Goal: Entertainment & Leisure: Consume media (video, audio)

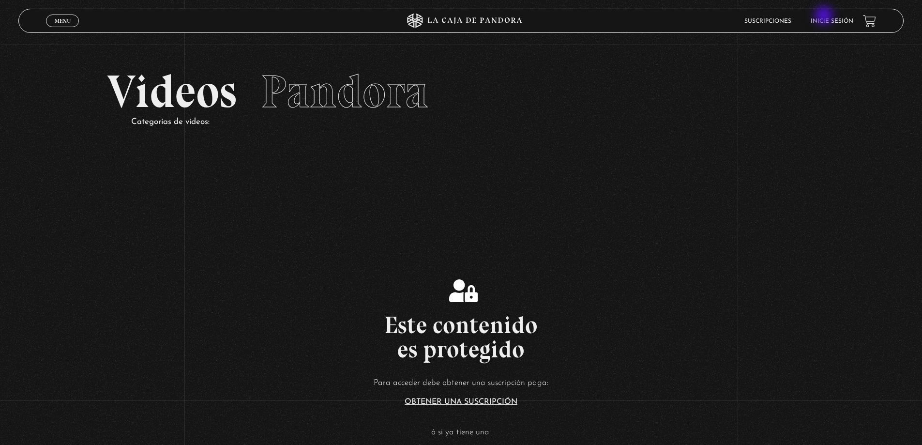
click at [830, 15] on li "Inicie sesión" at bounding box center [831, 21] width 43 height 15
click at [833, 20] on link "Inicie sesión" at bounding box center [831, 21] width 43 height 6
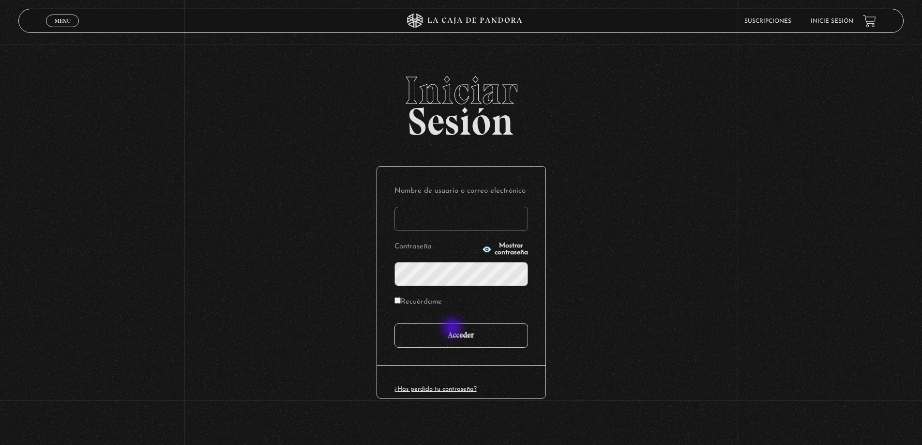
type input "mike"
click at [454, 340] on input "Acceder" at bounding box center [461, 335] width 134 height 24
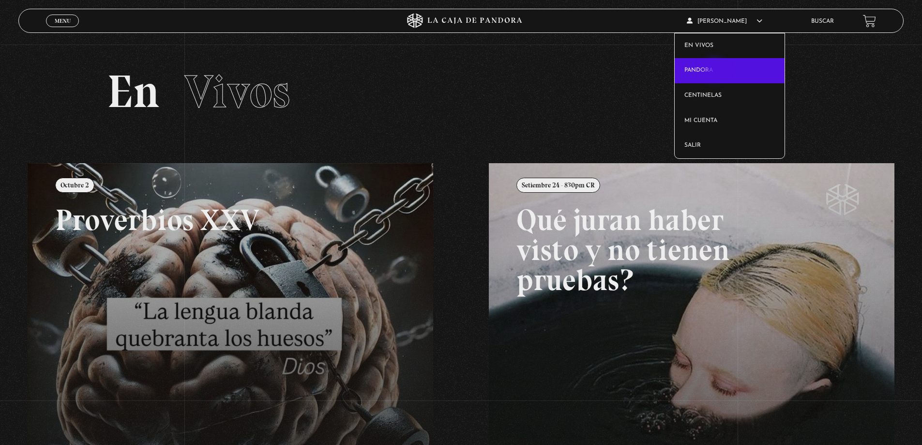
click at [715, 71] on link "Pandora" at bounding box center [729, 70] width 110 height 25
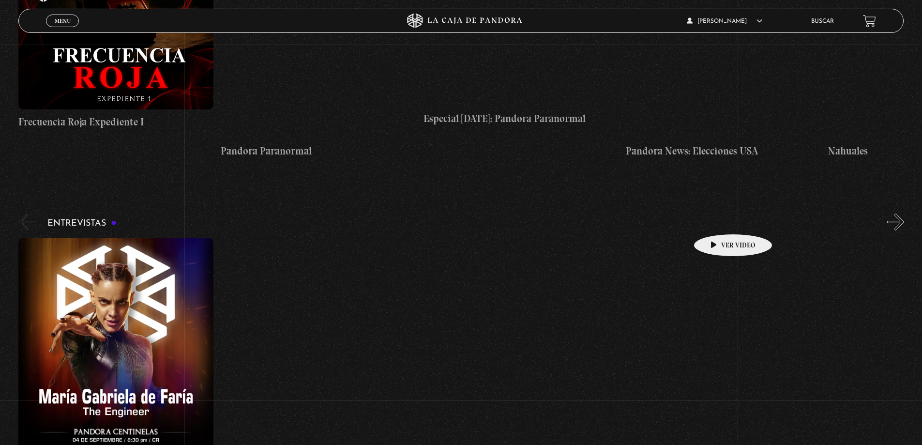
scroll to position [4240, 0]
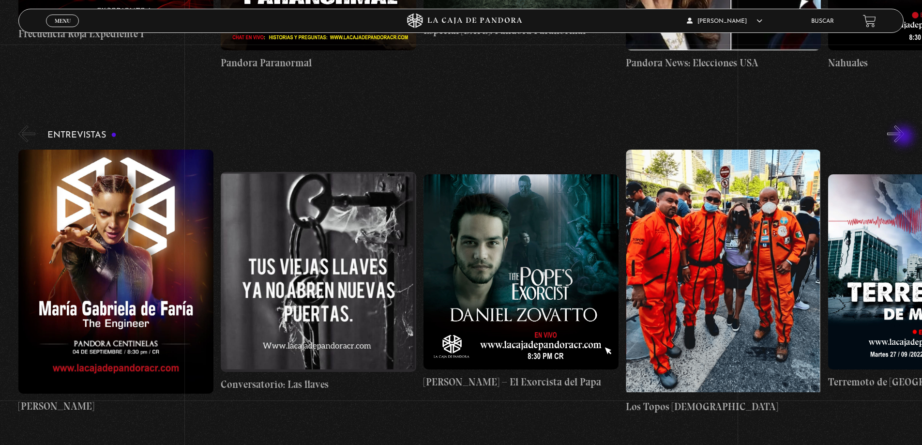
click at [904, 134] on button "»" at bounding box center [895, 133] width 17 height 17
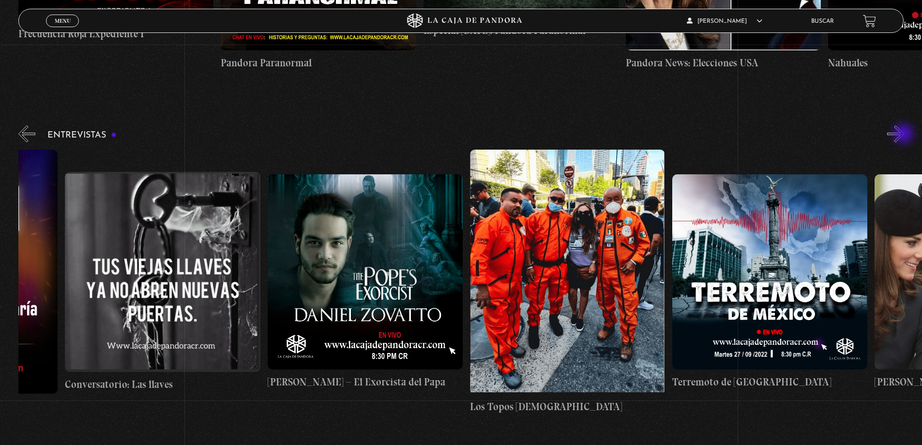
click at [904, 134] on button "»" at bounding box center [895, 133] width 17 height 17
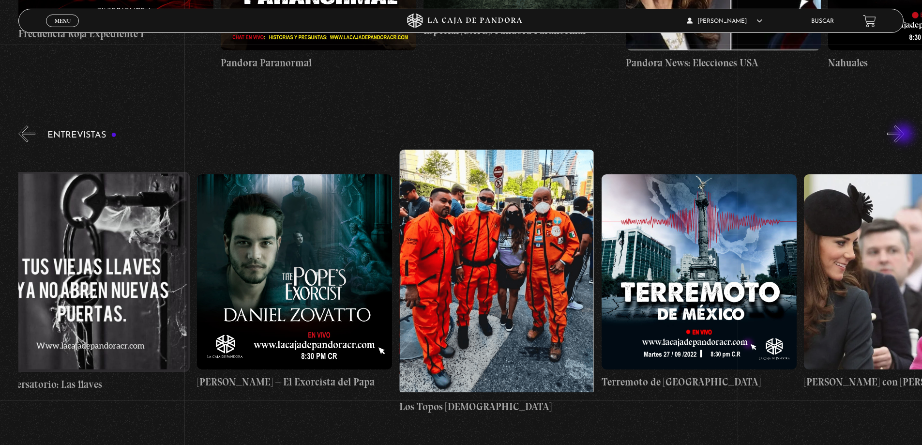
click at [904, 134] on button "»" at bounding box center [895, 133] width 17 height 17
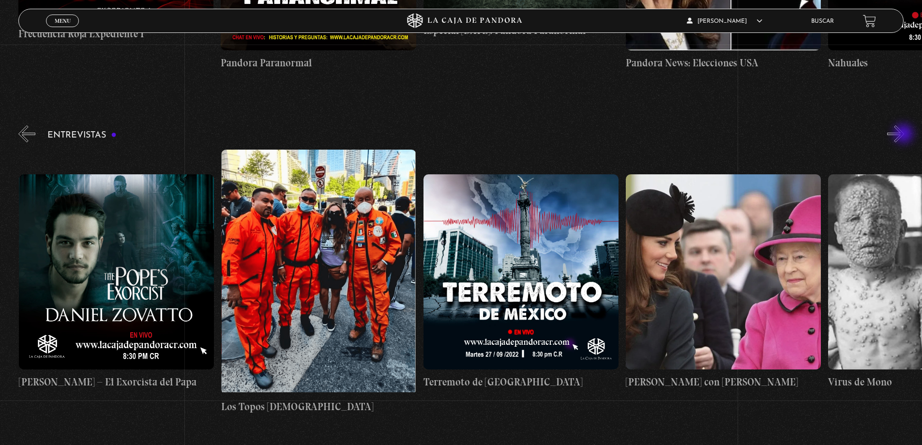
click at [904, 134] on button "»" at bounding box center [895, 133] width 17 height 17
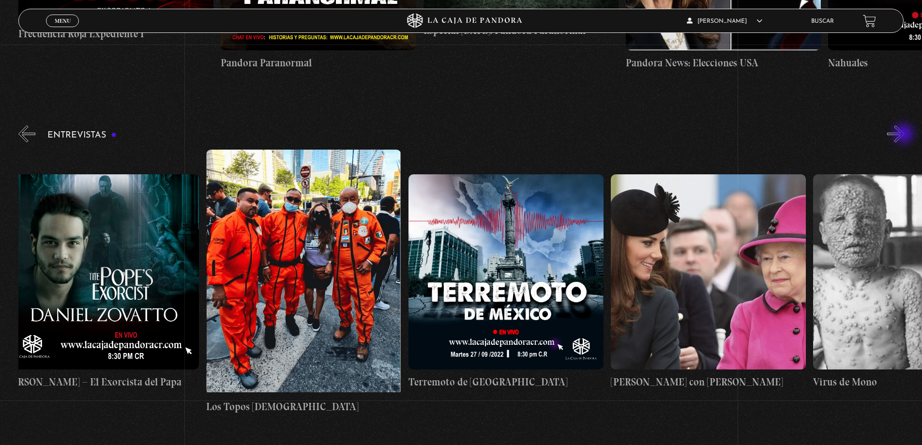
click at [904, 134] on button "»" at bounding box center [895, 133] width 17 height 17
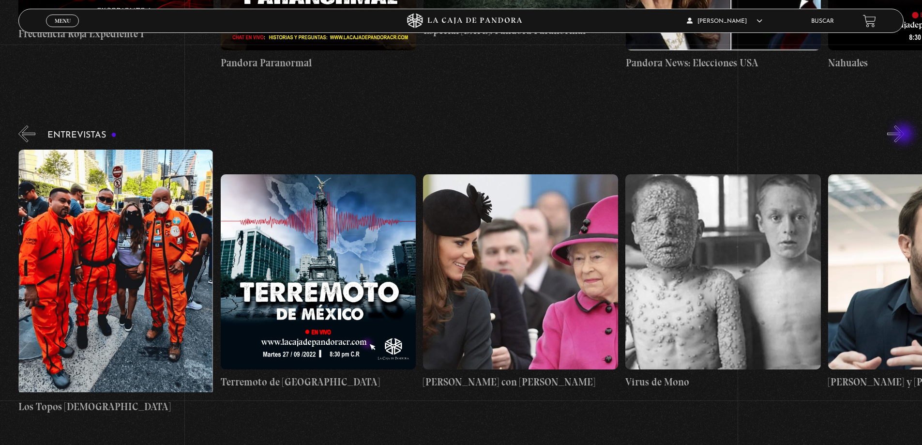
click at [904, 134] on button "»" at bounding box center [895, 133] width 17 height 17
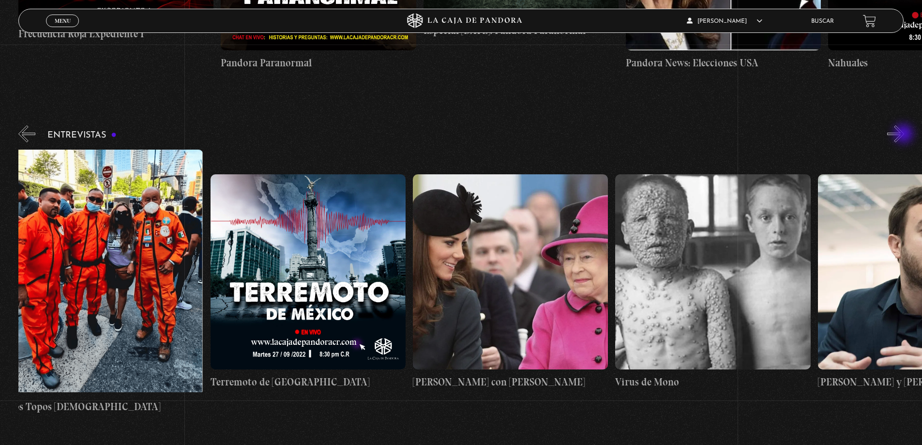
click at [904, 134] on button "»" at bounding box center [895, 133] width 17 height 17
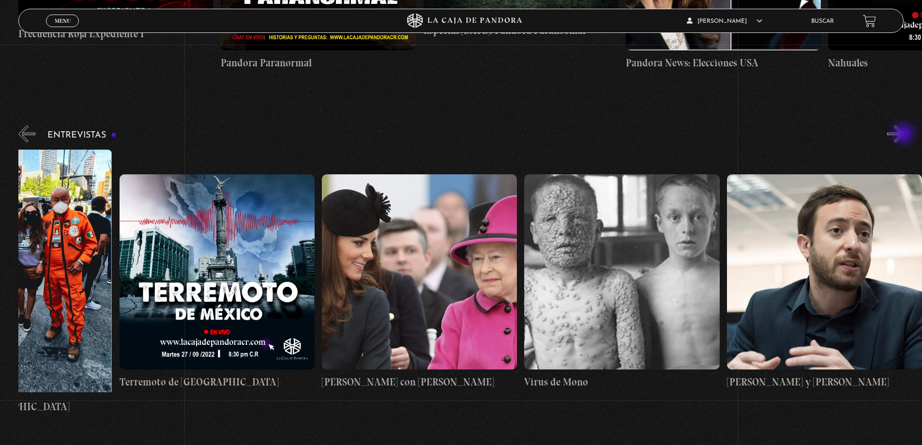
click at [904, 134] on button "»" at bounding box center [895, 133] width 17 height 17
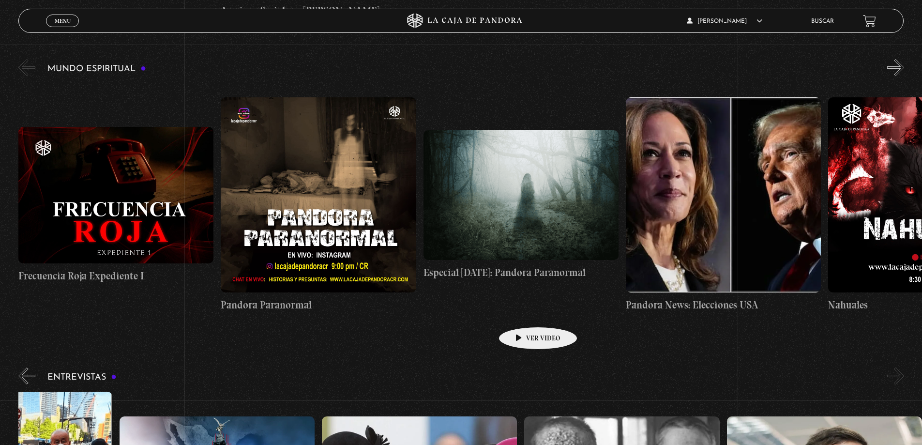
scroll to position [3901, 0]
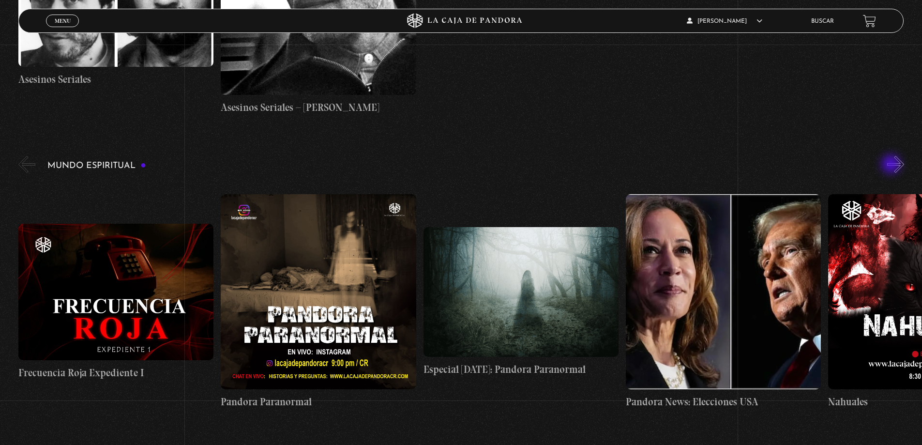
click at [892, 165] on div "Mundo Espiritual «" at bounding box center [469, 288] width 903 height 269
click at [899, 165] on button "»" at bounding box center [895, 164] width 17 height 17
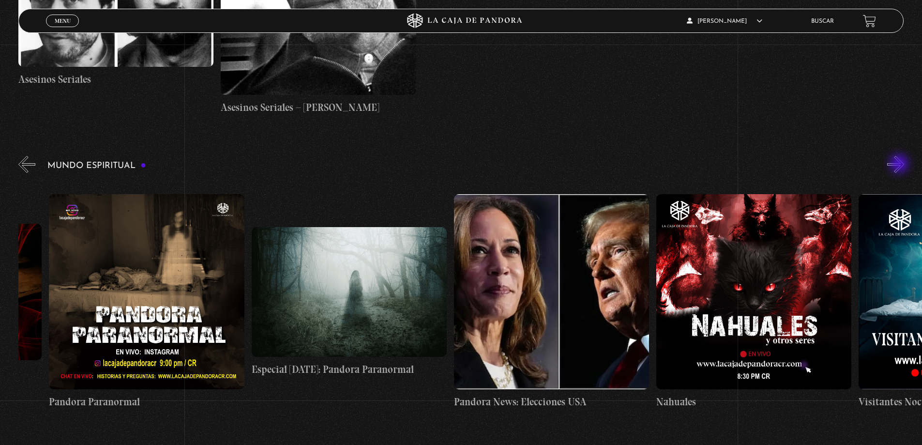
click at [900, 164] on button "»" at bounding box center [895, 164] width 17 height 17
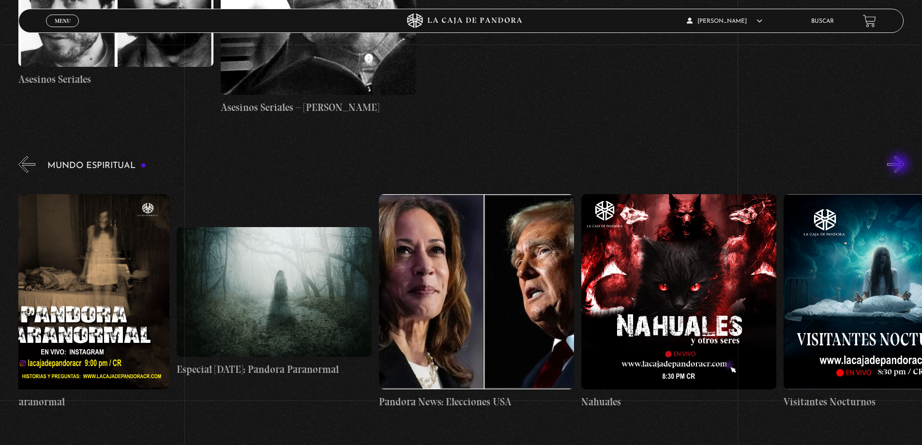
click at [900, 164] on button "»" at bounding box center [895, 164] width 17 height 17
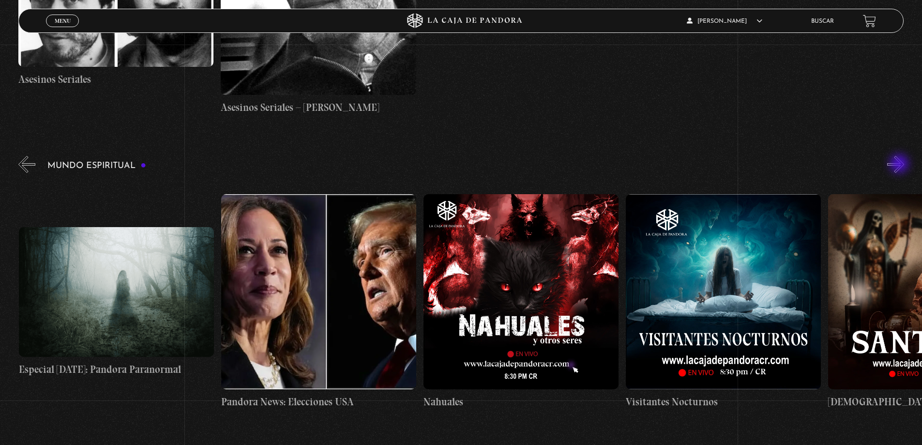
click at [900, 164] on button "»" at bounding box center [895, 164] width 17 height 17
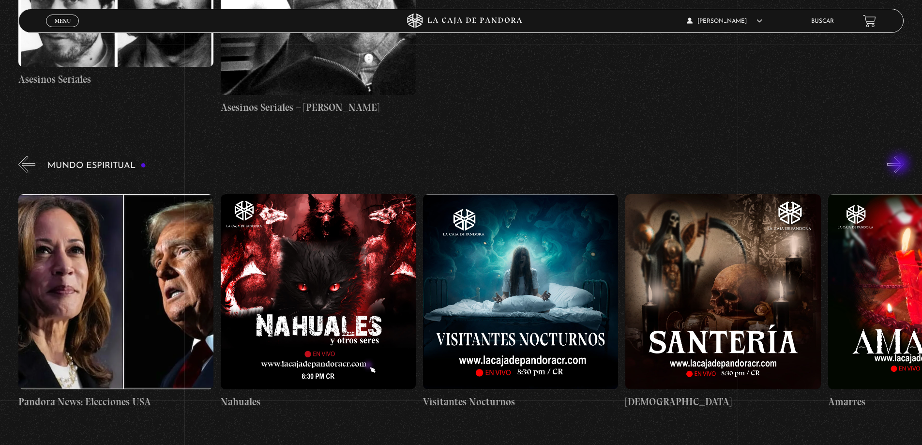
click at [900, 164] on button "»" at bounding box center [895, 164] width 17 height 17
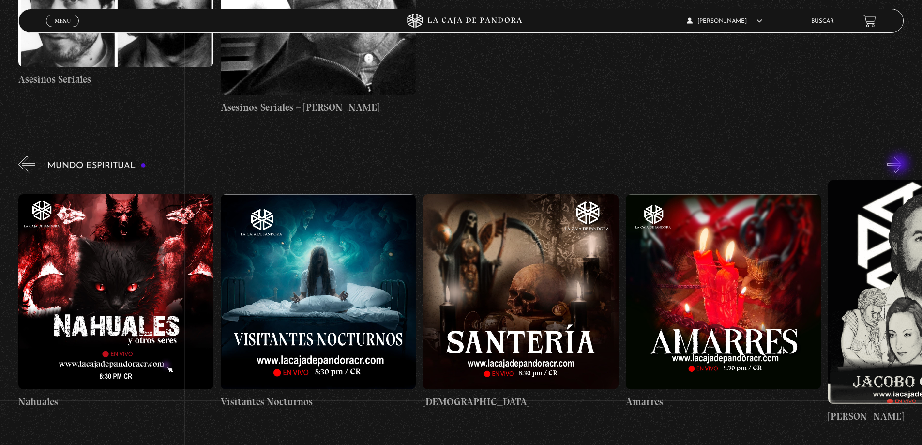
click at [900, 164] on button "»" at bounding box center [895, 164] width 17 height 17
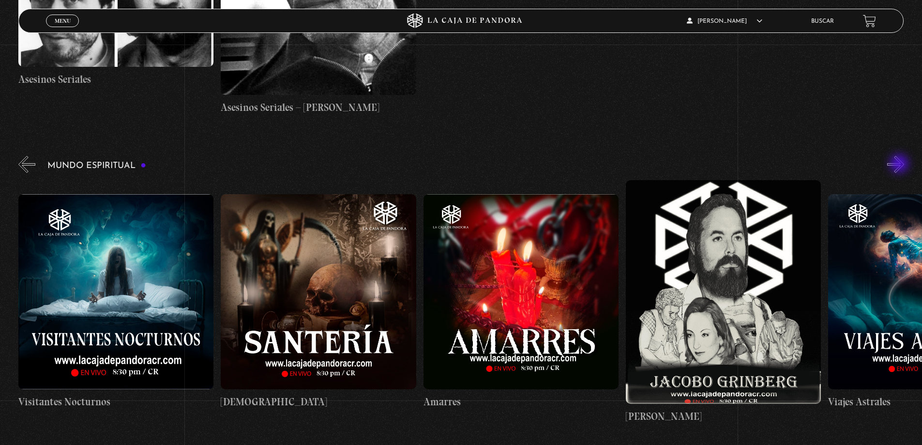
click at [900, 164] on button "»" at bounding box center [895, 164] width 17 height 17
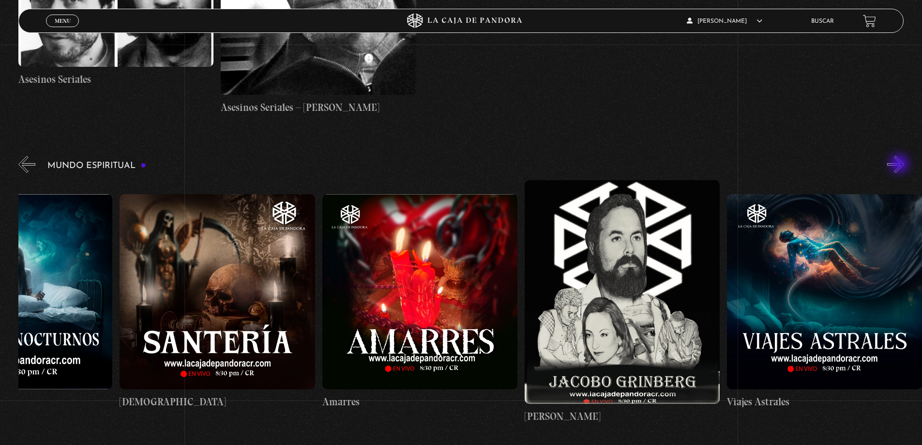
click at [900, 164] on button "»" at bounding box center [895, 164] width 17 height 17
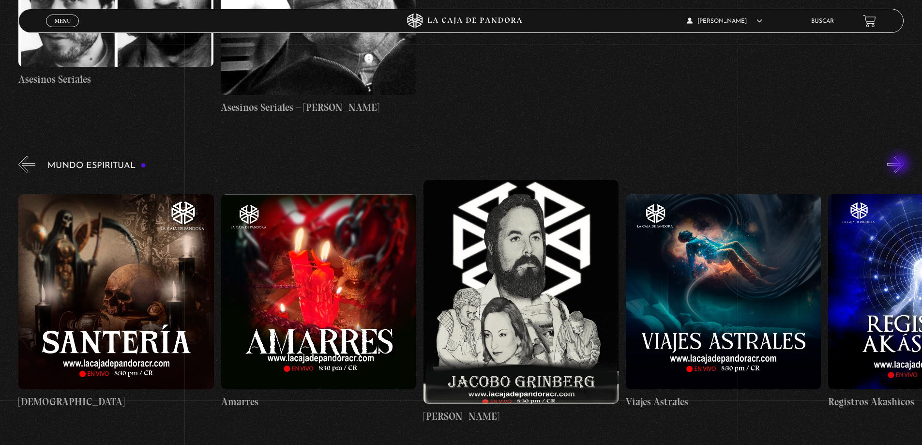
click at [900, 164] on button "»" at bounding box center [895, 164] width 17 height 17
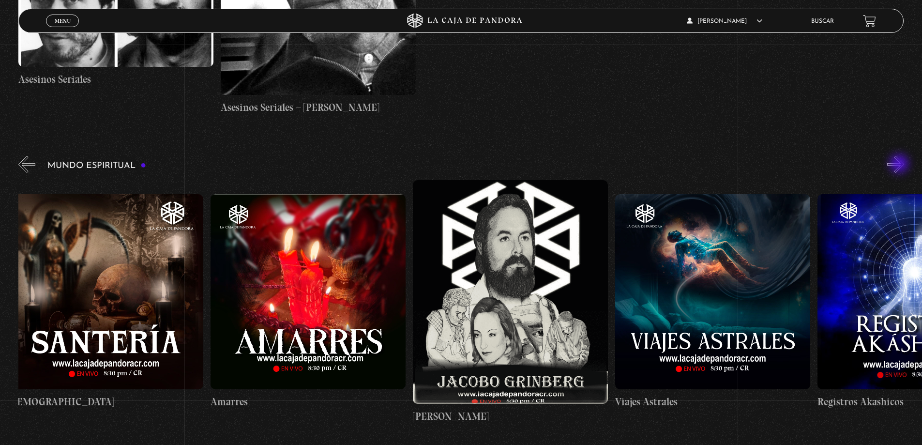
click at [900, 164] on button "»" at bounding box center [895, 164] width 17 height 17
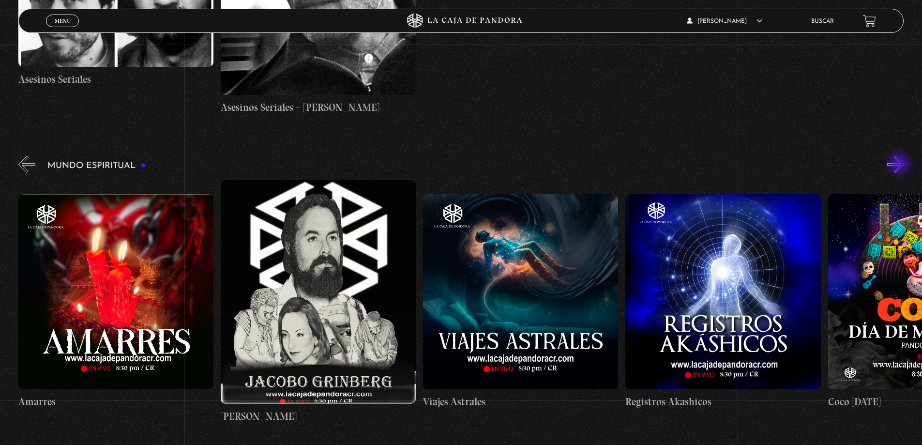
click at [900, 164] on button "»" at bounding box center [895, 164] width 17 height 17
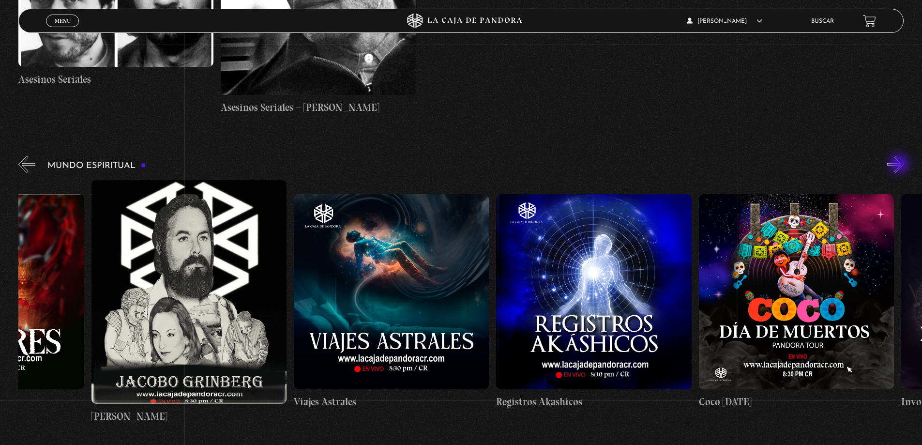
click at [900, 164] on button "»" at bounding box center [895, 164] width 17 height 17
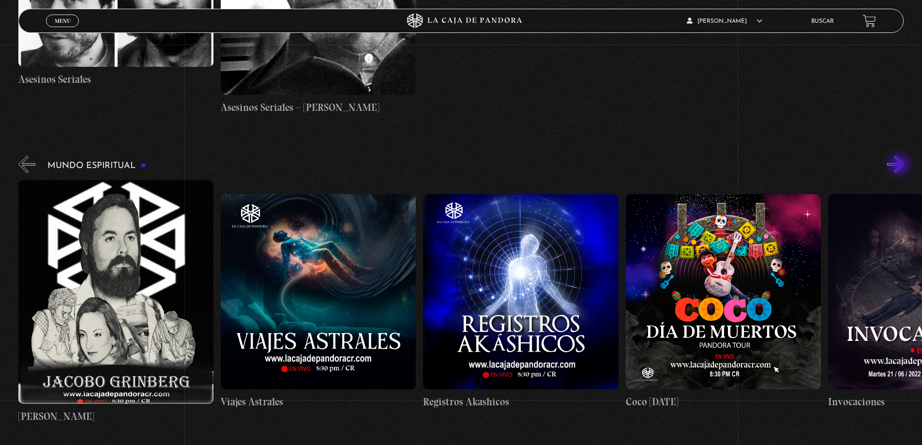
click at [900, 165] on button "»" at bounding box center [895, 164] width 17 height 17
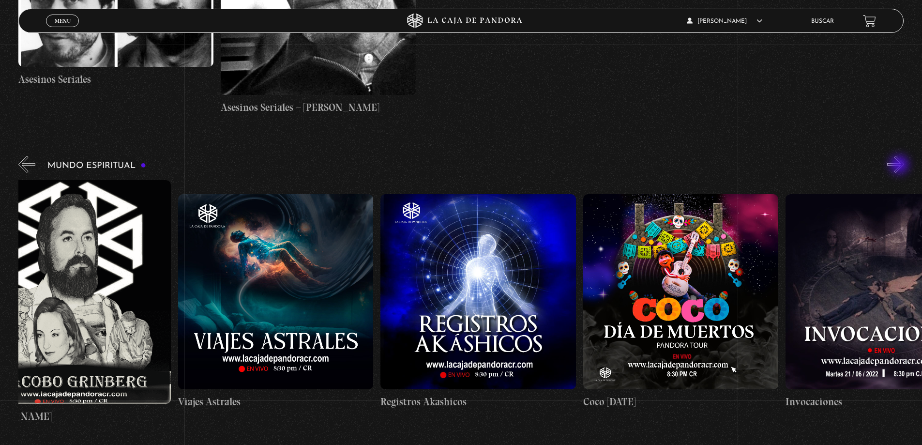
click at [900, 165] on button "»" at bounding box center [895, 164] width 17 height 17
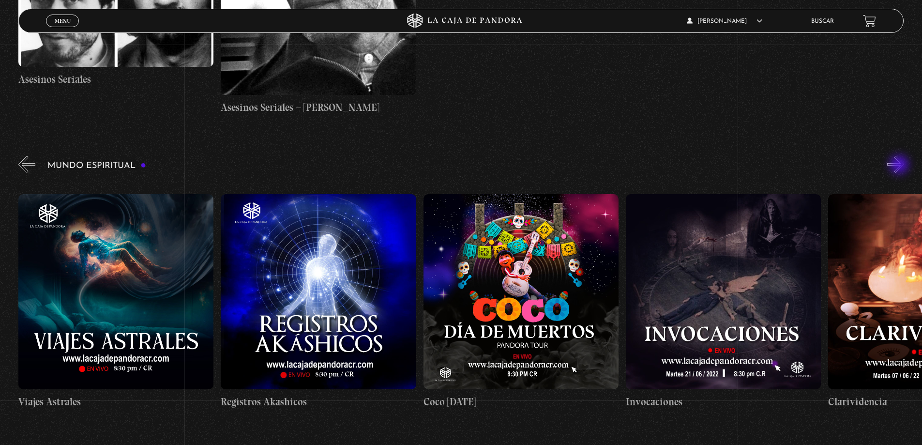
click at [900, 165] on button "»" at bounding box center [895, 164] width 17 height 17
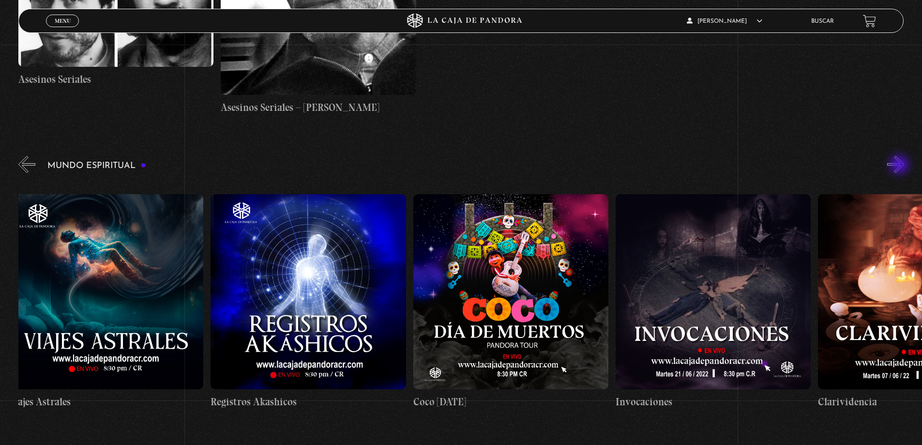
click at [900, 165] on button "»" at bounding box center [895, 164] width 17 height 17
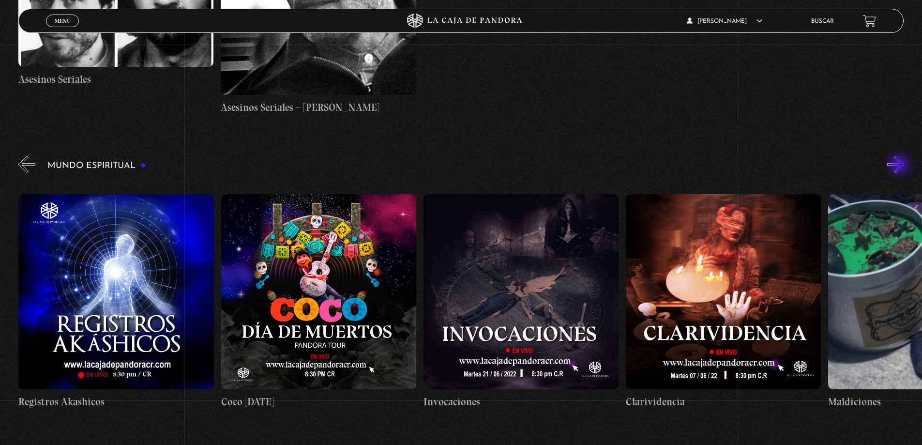
click at [900, 165] on button "»" at bounding box center [895, 164] width 17 height 17
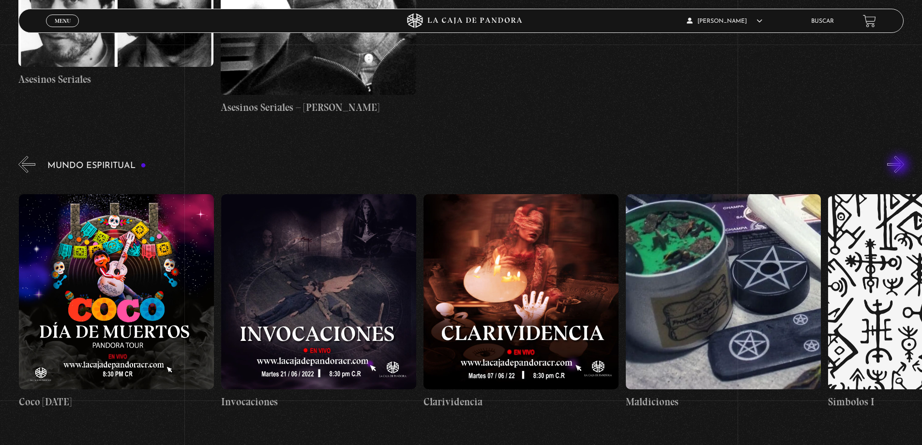
click at [900, 165] on button "»" at bounding box center [895, 164] width 17 height 17
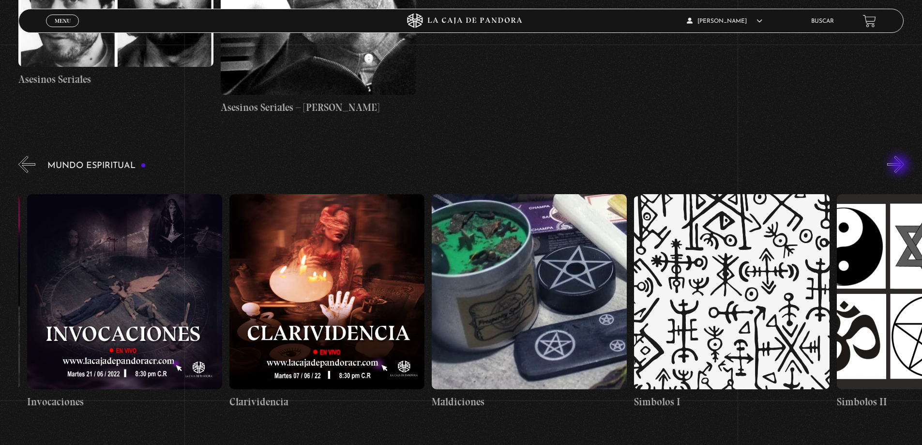
click at [900, 165] on button "»" at bounding box center [895, 164] width 17 height 17
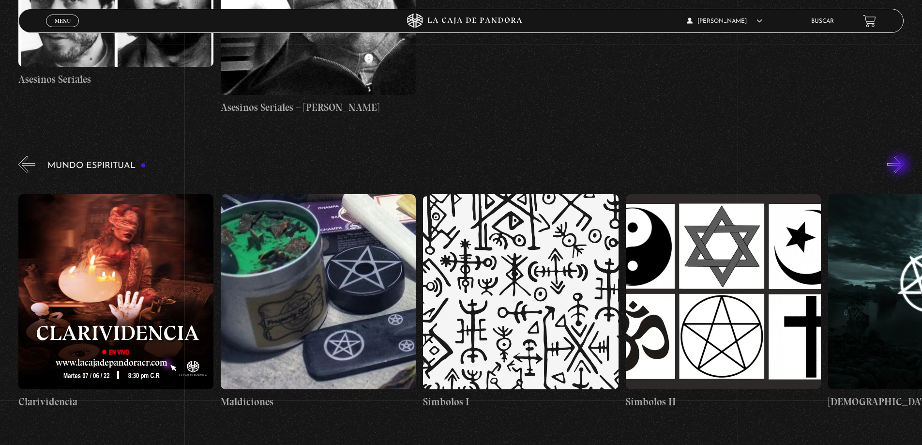
click at [900, 165] on button "»" at bounding box center [895, 164] width 17 height 17
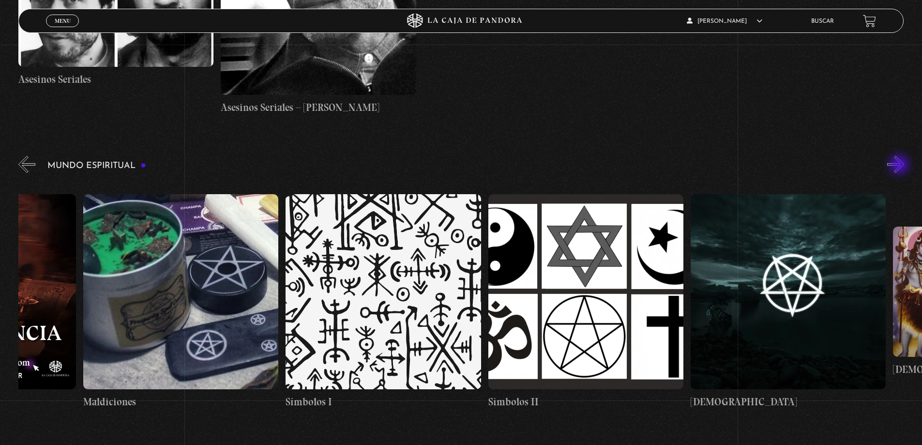
click at [900, 165] on button "»" at bounding box center [895, 164] width 17 height 17
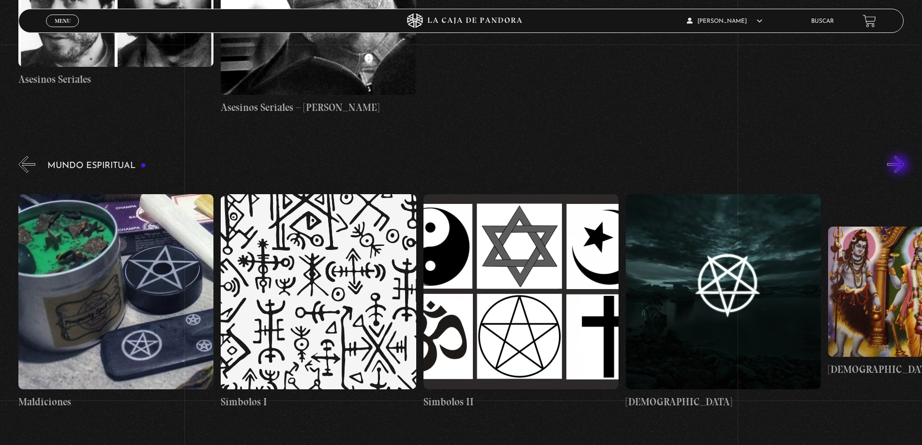
click at [900, 165] on button "»" at bounding box center [895, 164] width 17 height 17
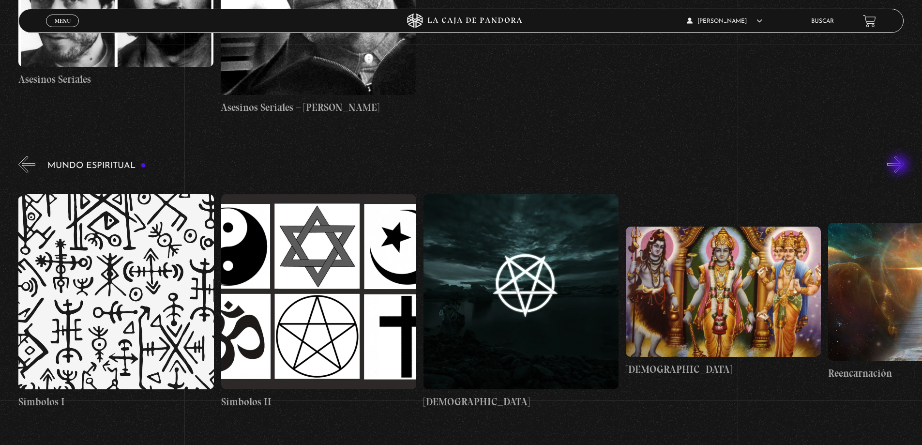
click at [900, 165] on button "»" at bounding box center [895, 164] width 17 height 17
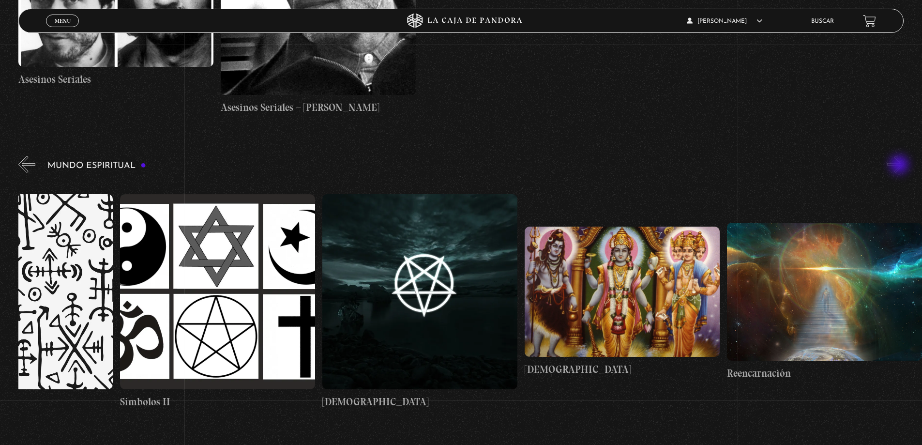
click at [900, 165] on button "»" at bounding box center [895, 164] width 17 height 17
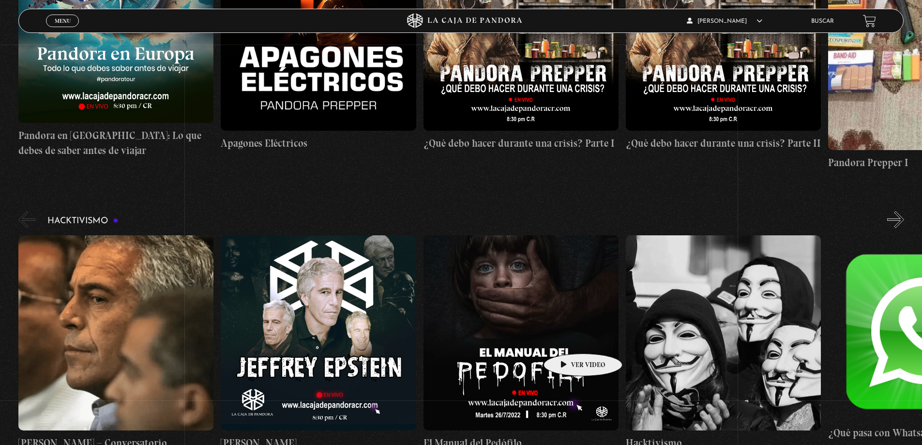
scroll to position [3369, 0]
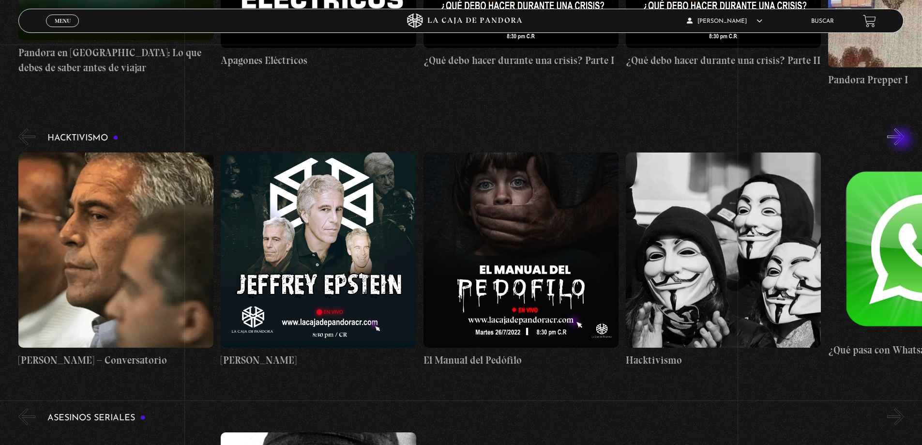
click at [902, 140] on button "»" at bounding box center [895, 136] width 17 height 17
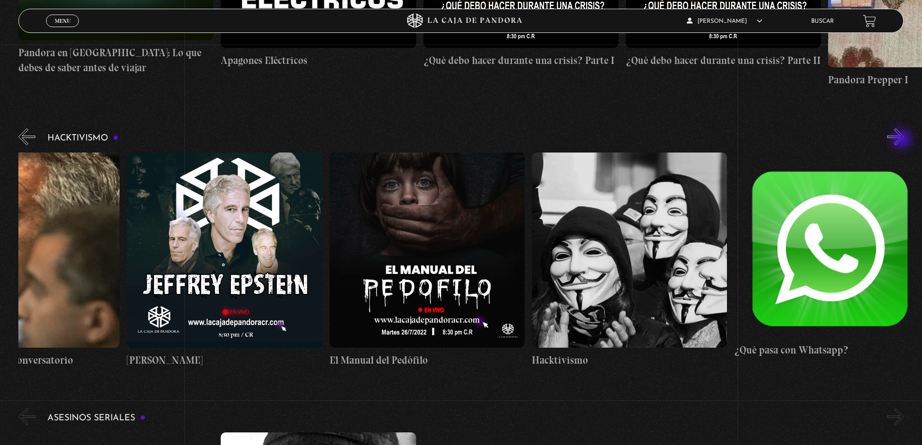
click at [902, 140] on button "»" at bounding box center [895, 136] width 17 height 17
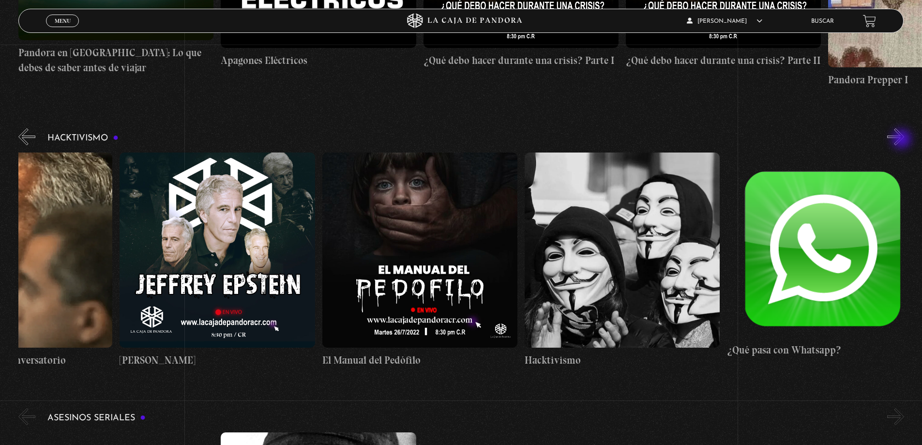
click at [902, 140] on button "»" at bounding box center [895, 136] width 17 height 17
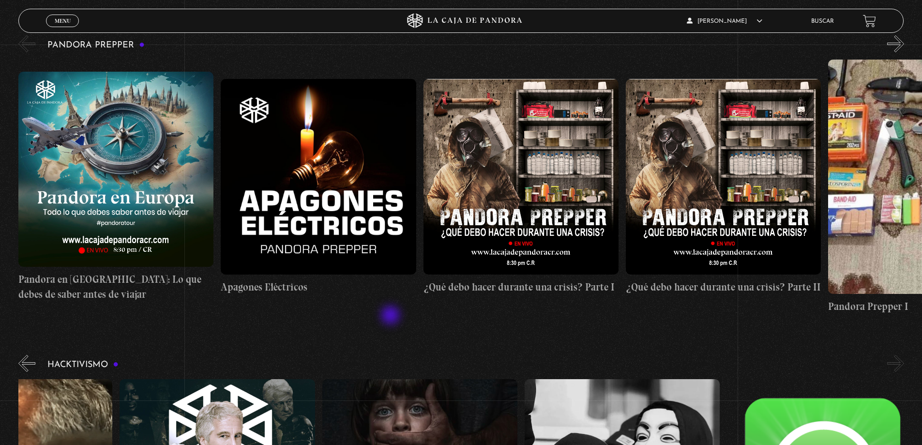
scroll to position [3079, 0]
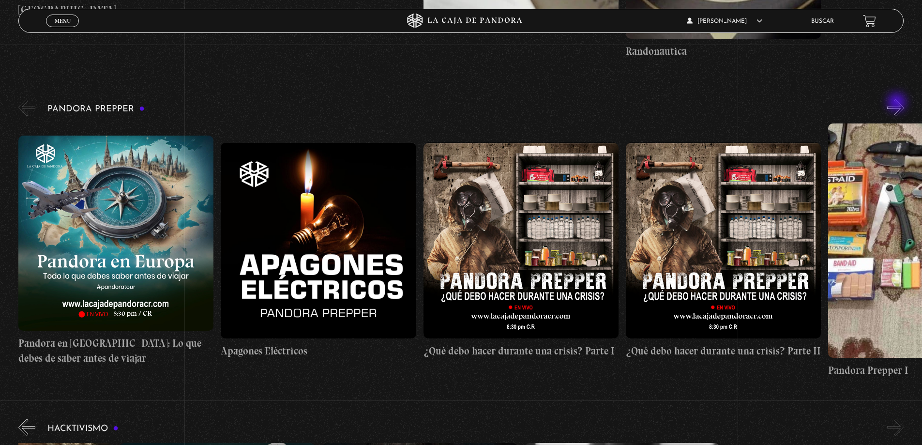
click at [897, 103] on button "»" at bounding box center [895, 107] width 17 height 17
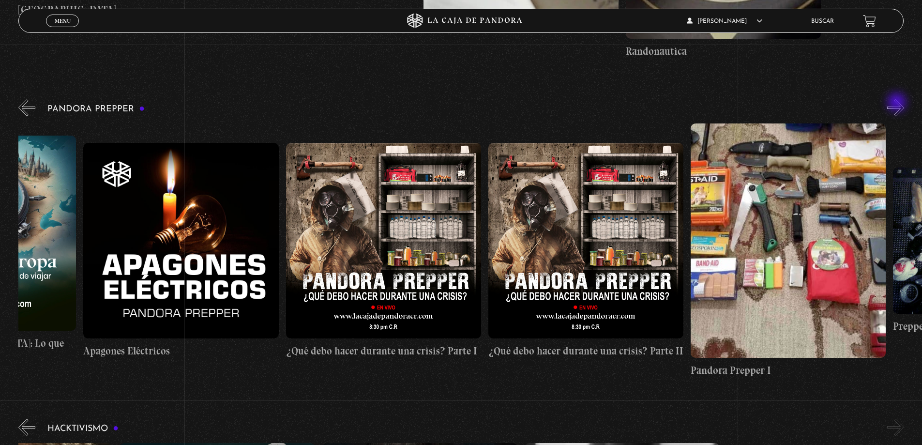
click at [897, 103] on button "»" at bounding box center [895, 107] width 17 height 17
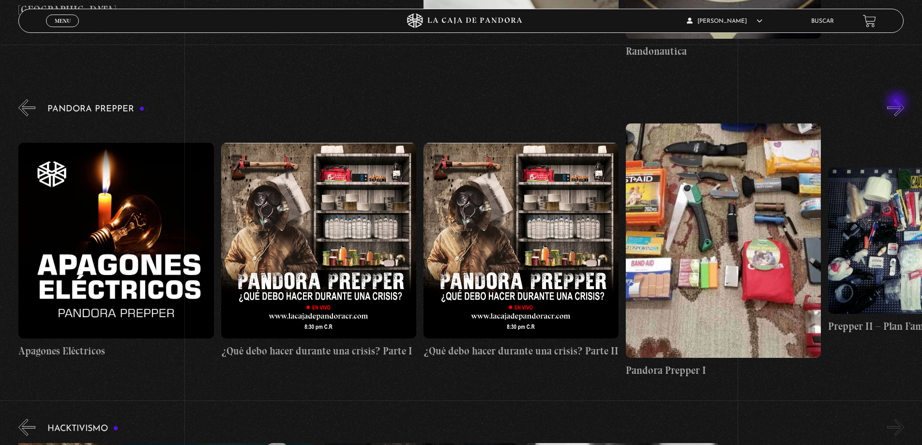
click at [897, 103] on button "»" at bounding box center [895, 107] width 17 height 17
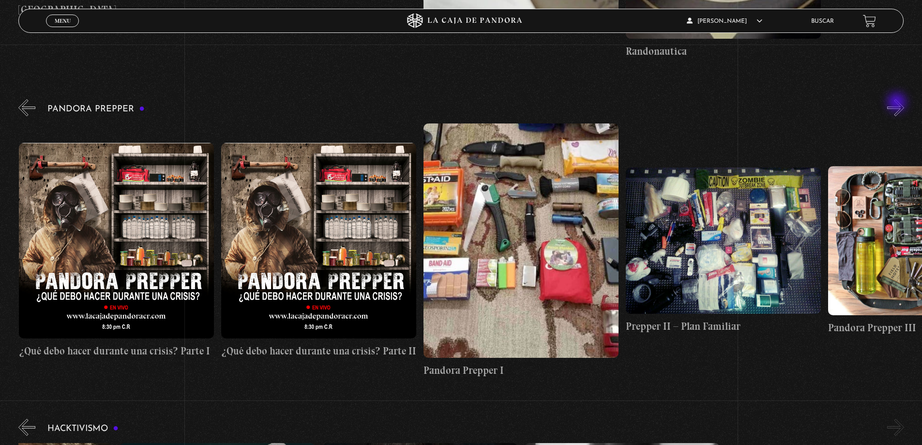
click at [897, 103] on button "»" at bounding box center [895, 107] width 17 height 17
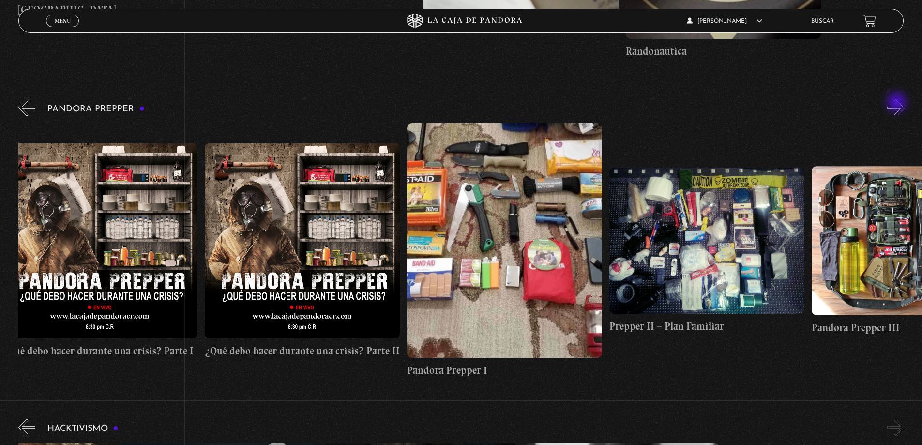
click at [897, 103] on button "»" at bounding box center [895, 107] width 17 height 17
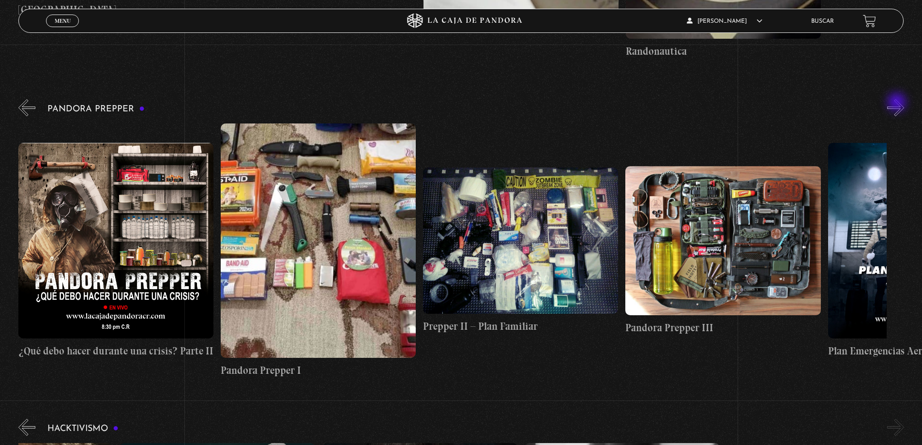
click at [897, 103] on button "»" at bounding box center [895, 107] width 17 height 17
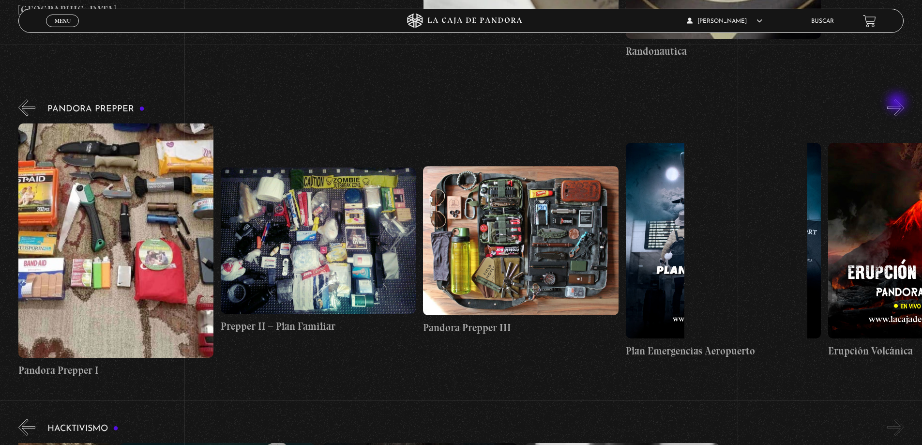
click at [897, 103] on button "»" at bounding box center [895, 107] width 17 height 17
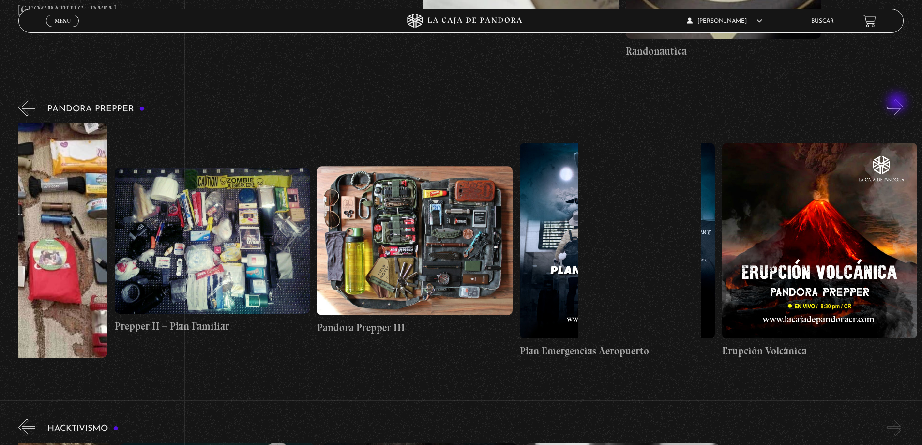
click at [897, 103] on button "»" at bounding box center [895, 107] width 17 height 17
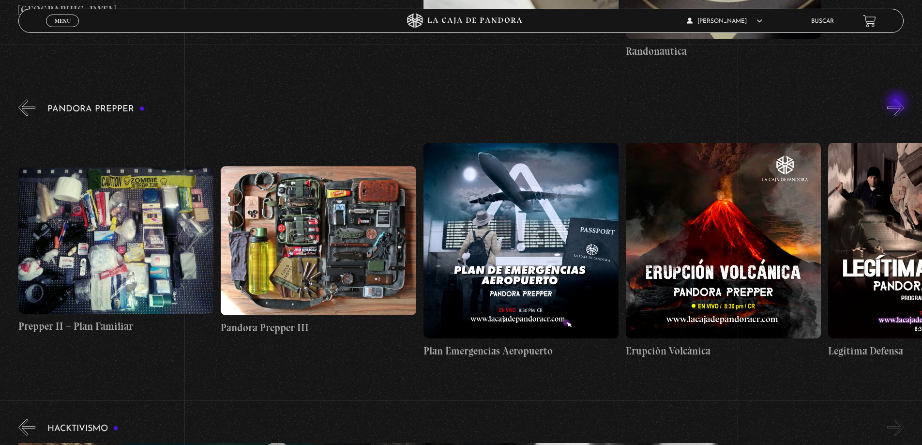
click at [897, 103] on button "»" at bounding box center [895, 107] width 17 height 17
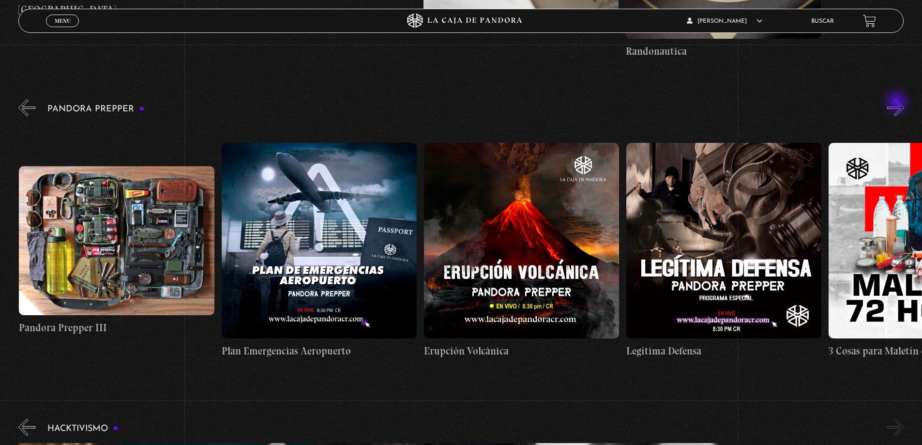
click at [897, 103] on button "»" at bounding box center [895, 107] width 17 height 17
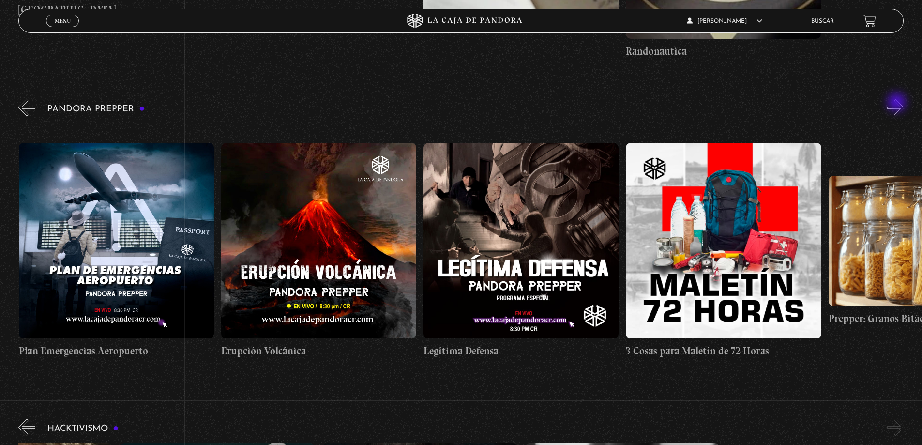
click at [897, 103] on button "»" at bounding box center [895, 107] width 17 height 17
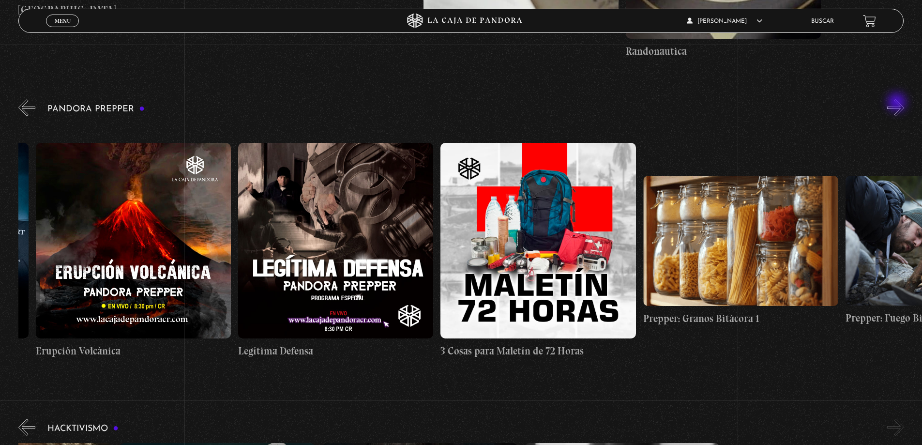
click at [897, 103] on button "»" at bounding box center [895, 107] width 17 height 17
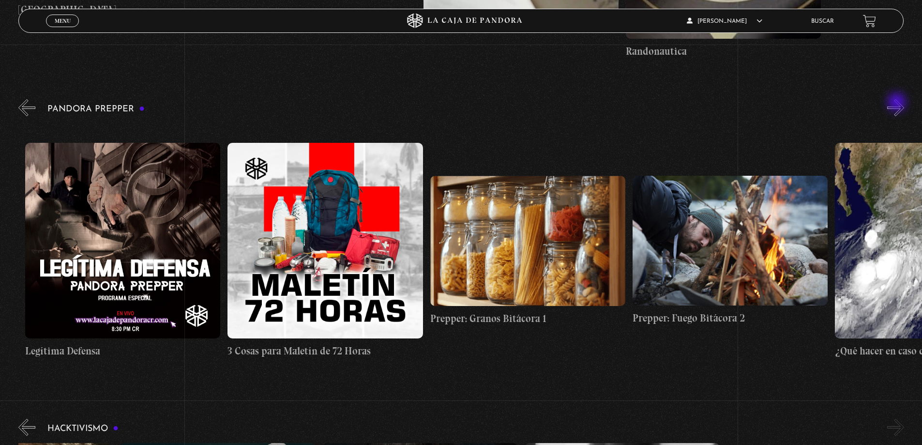
click at [897, 103] on button "»" at bounding box center [895, 107] width 17 height 17
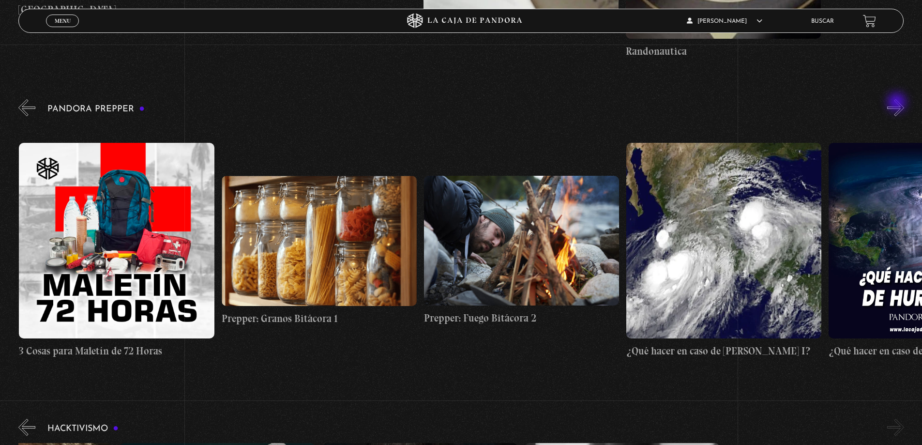
click at [897, 103] on button "»" at bounding box center [895, 107] width 17 height 17
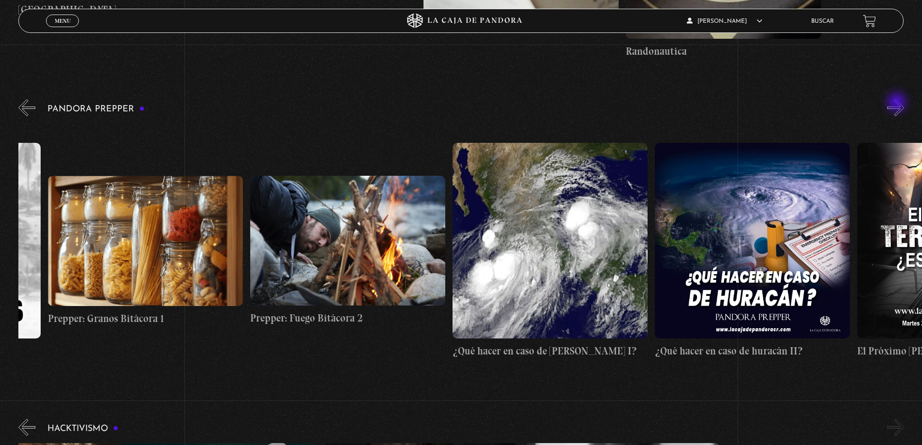
click at [897, 103] on button "»" at bounding box center [895, 107] width 17 height 17
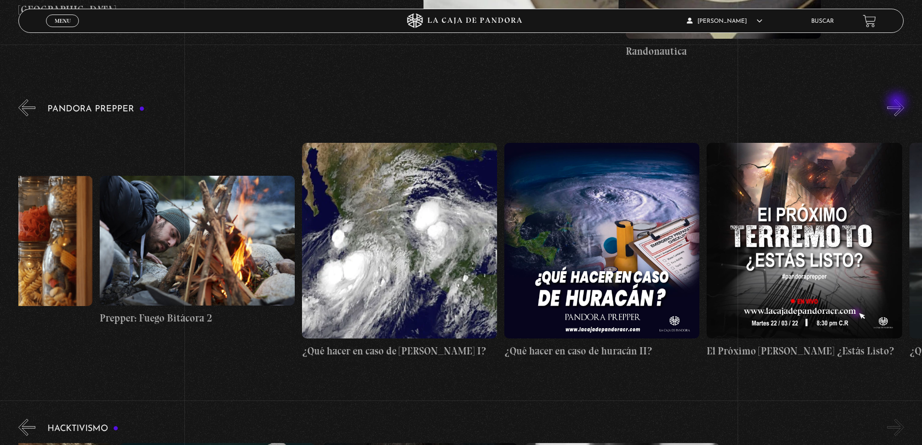
click at [897, 103] on button "»" at bounding box center [895, 107] width 17 height 17
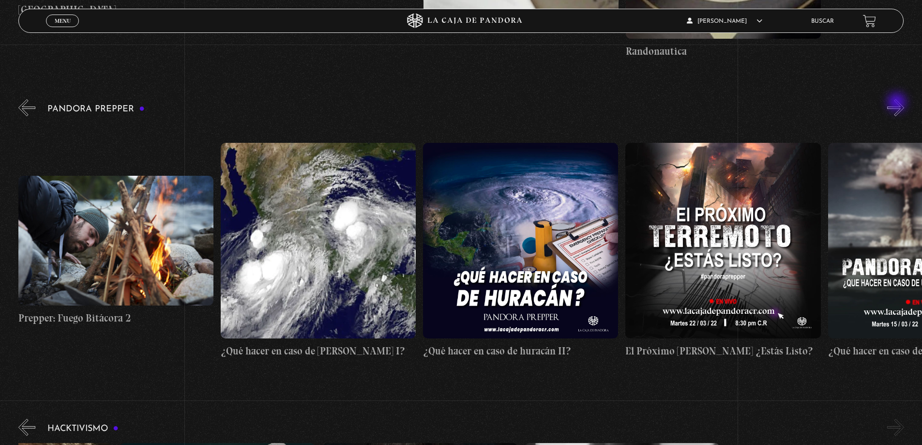
click at [897, 103] on button "»" at bounding box center [895, 107] width 17 height 17
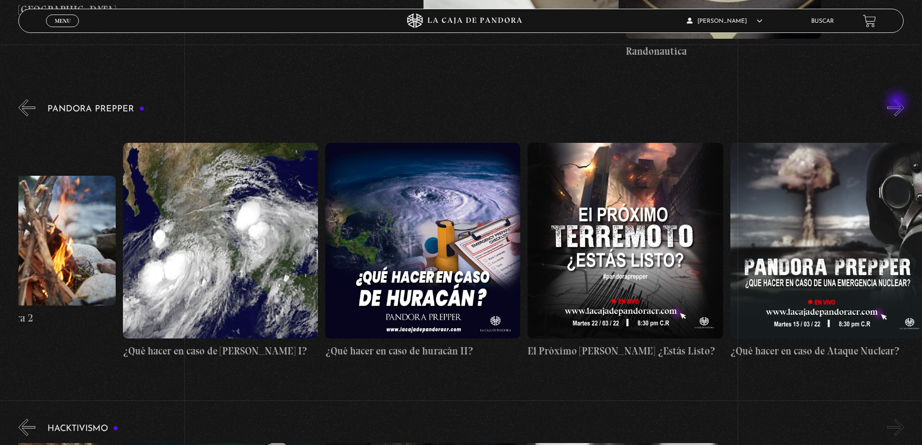
click at [897, 103] on button "»" at bounding box center [895, 107] width 17 height 17
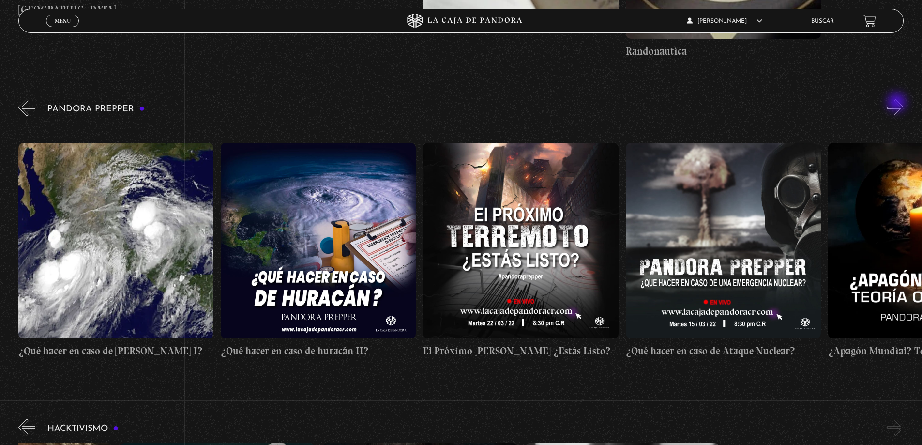
click at [897, 103] on button "»" at bounding box center [895, 107] width 17 height 17
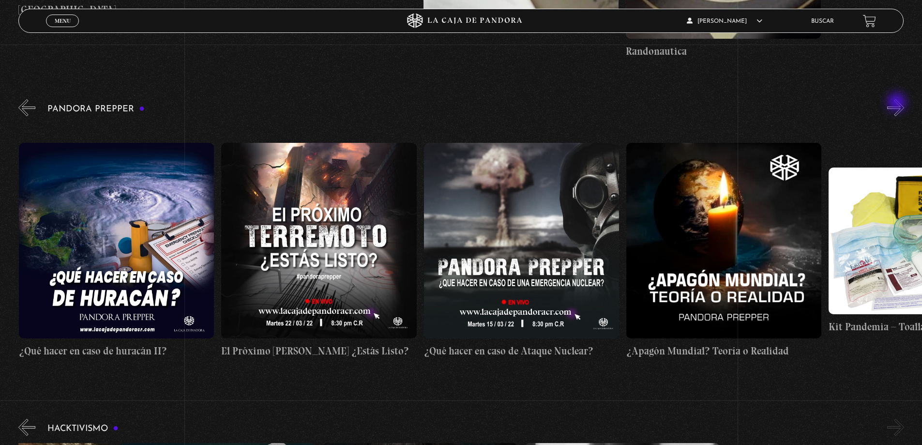
click at [897, 103] on button "»" at bounding box center [895, 107] width 17 height 17
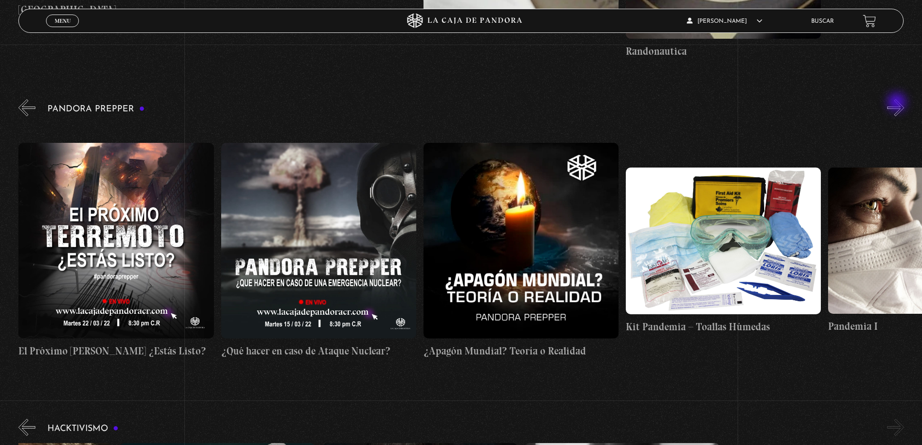
click at [897, 103] on button "»" at bounding box center [895, 107] width 17 height 17
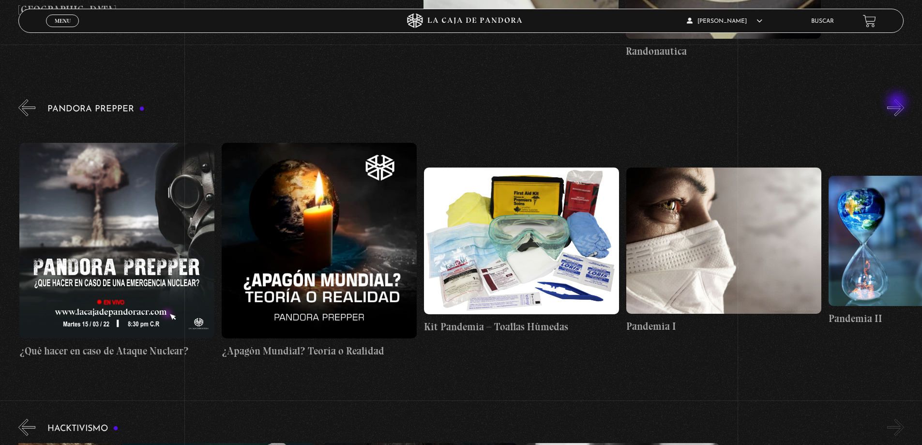
click at [897, 103] on button "»" at bounding box center [895, 107] width 17 height 17
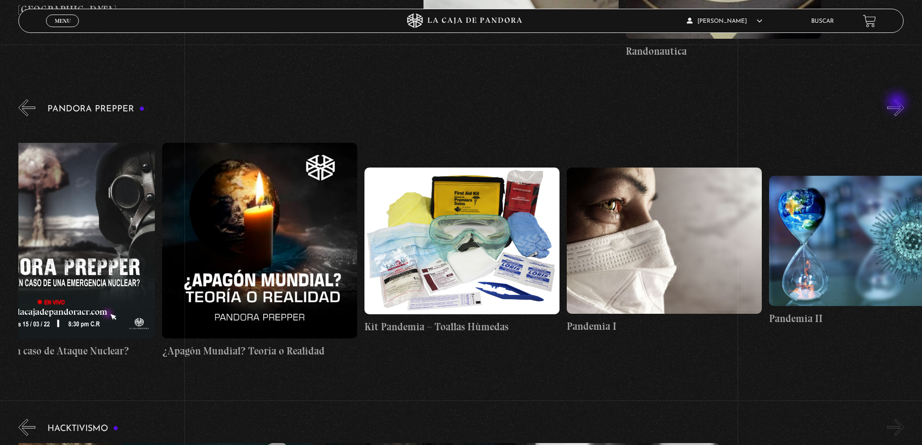
click at [897, 103] on button "»" at bounding box center [895, 107] width 17 height 17
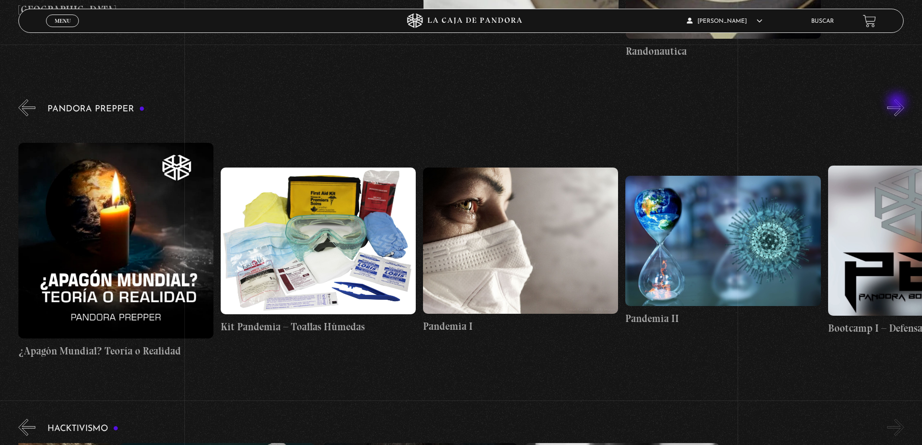
click at [897, 103] on button "»" at bounding box center [895, 107] width 17 height 17
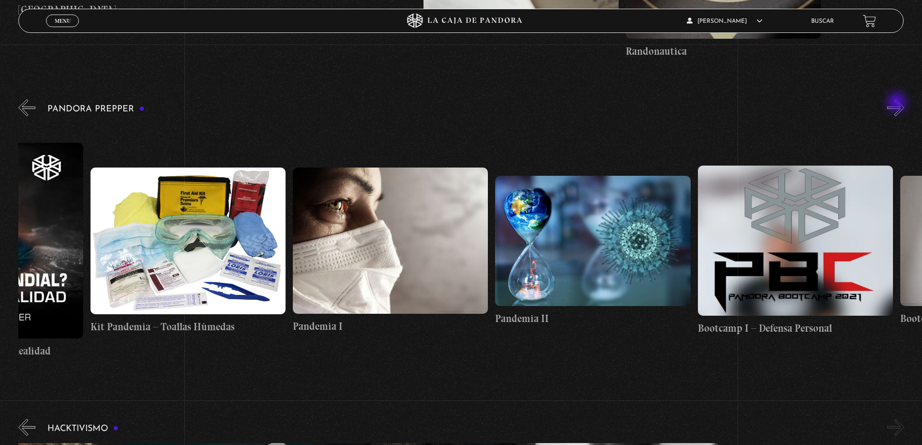
click at [897, 103] on button "»" at bounding box center [895, 107] width 17 height 17
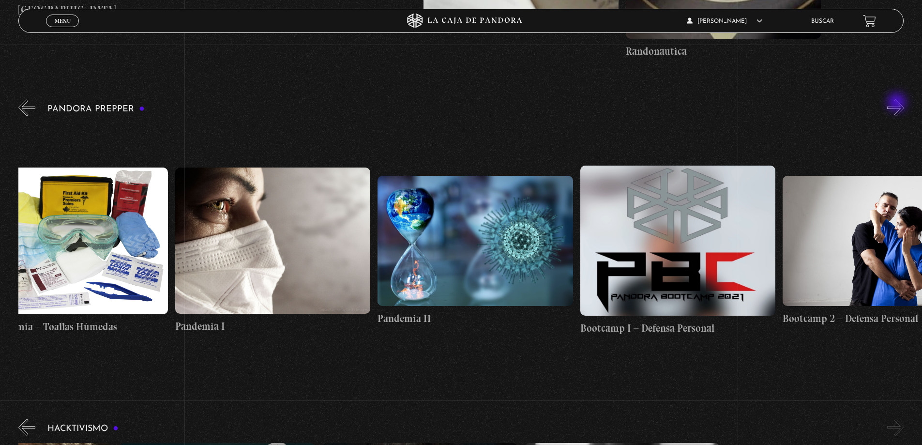
scroll to position [0, 3743]
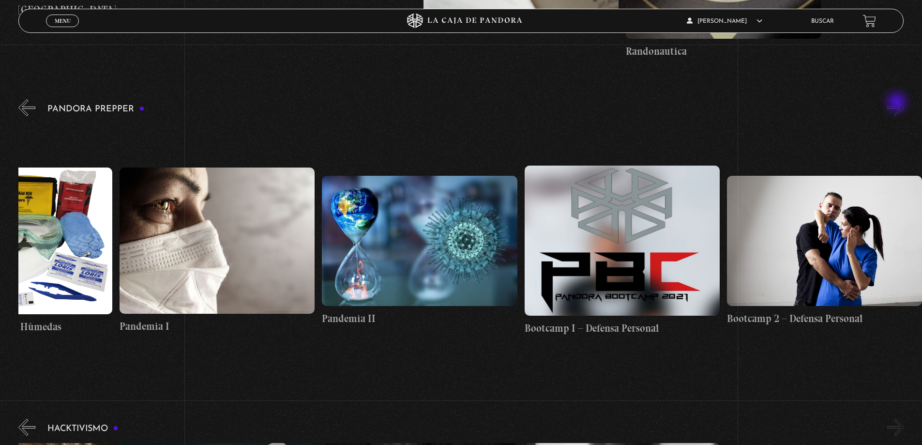
click at [897, 103] on button "»" at bounding box center [895, 107] width 17 height 17
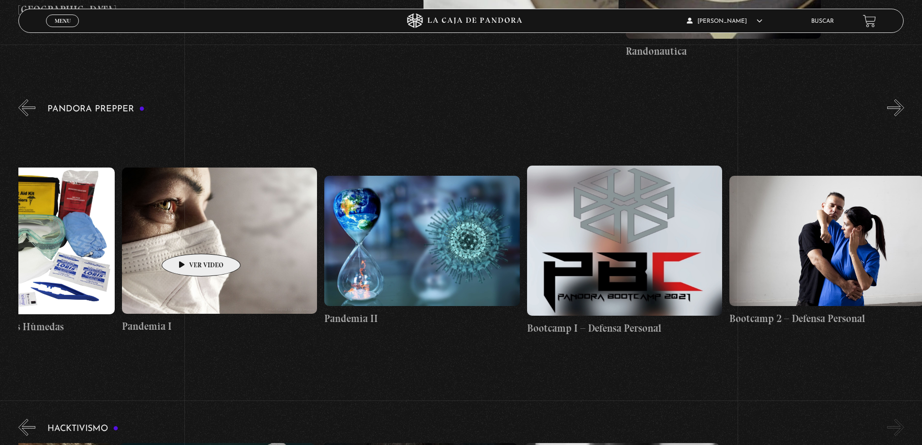
click at [186, 239] on figure at bounding box center [219, 240] width 195 height 146
click at [222, 263] on figure at bounding box center [219, 240] width 195 height 146
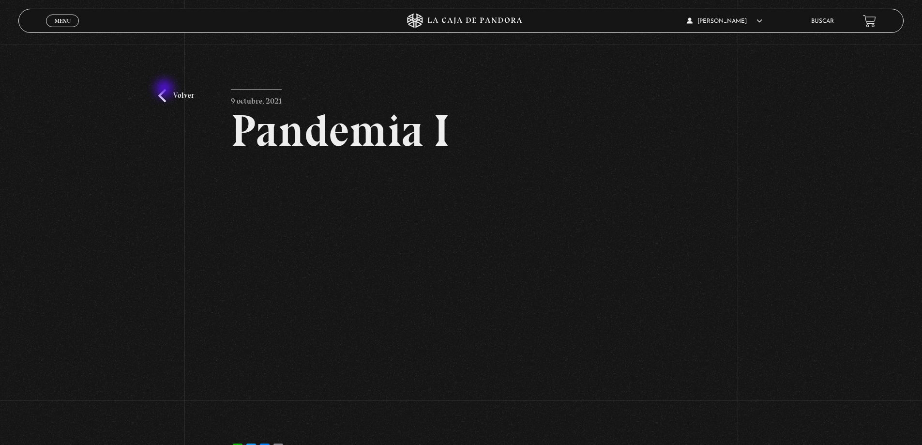
click at [165, 89] on link "Volver" at bounding box center [176, 95] width 36 height 13
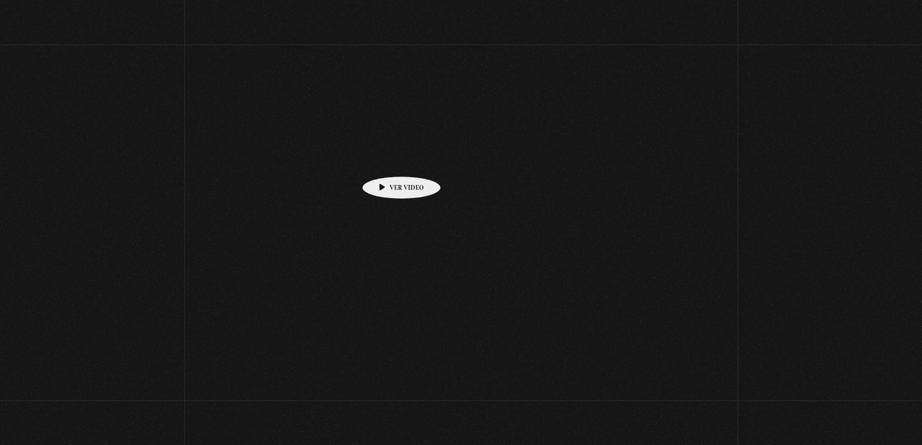
scroll to position [3079, 0]
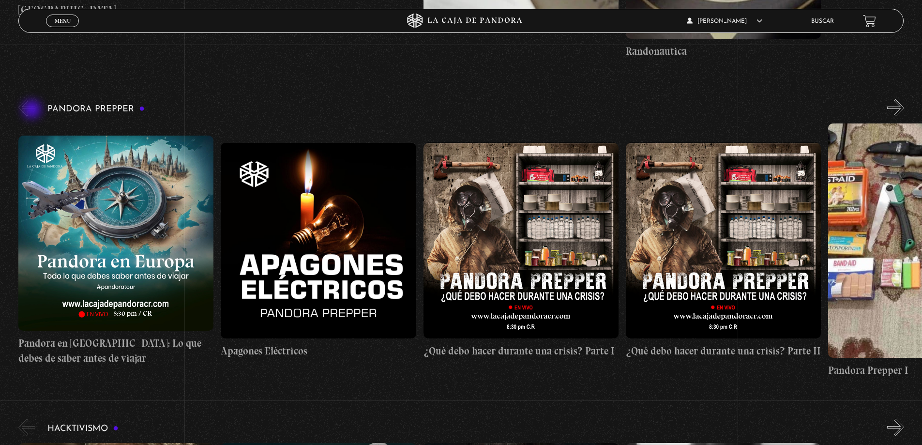
click at [33, 110] on button "«" at bounding box center [26, 107] width 17 height 17
click at [25, 110] on button "«" at bounding box center [26, 107] width 17 height 17
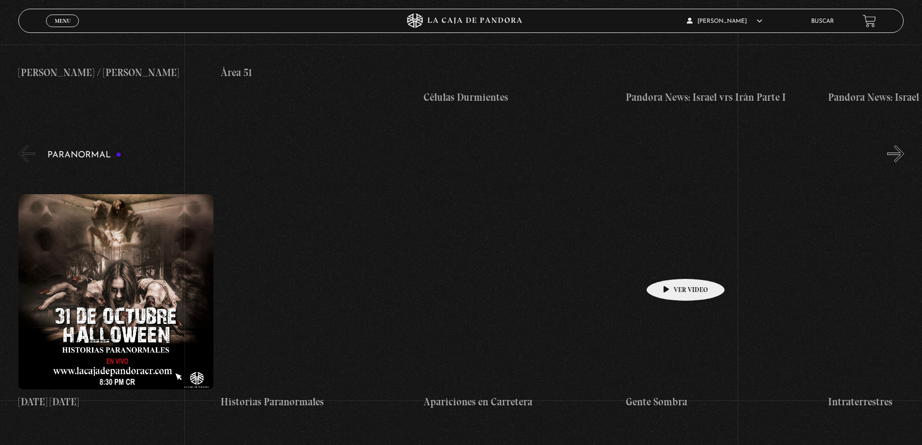
scroll to position [999, 0]
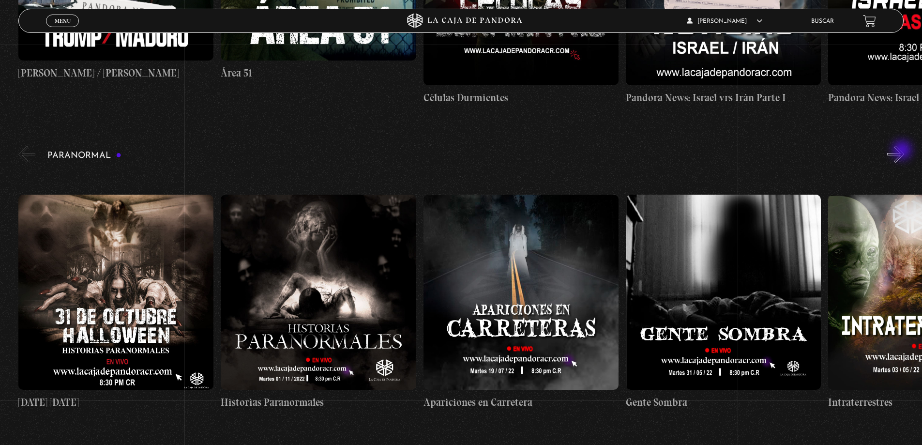
click at [903, 151] on button "»" at bounding box center [895, 154] width 17 height 17
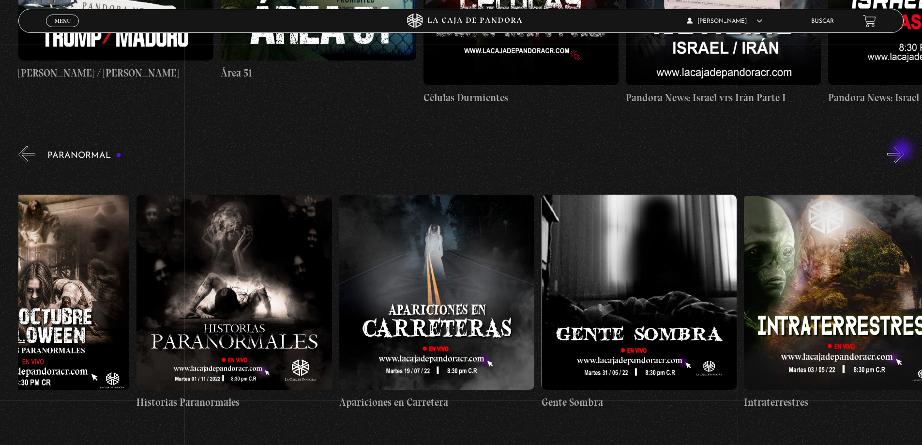
click at [903, 151] on button "»" at bounding box center [895, 154] width 17 height 17
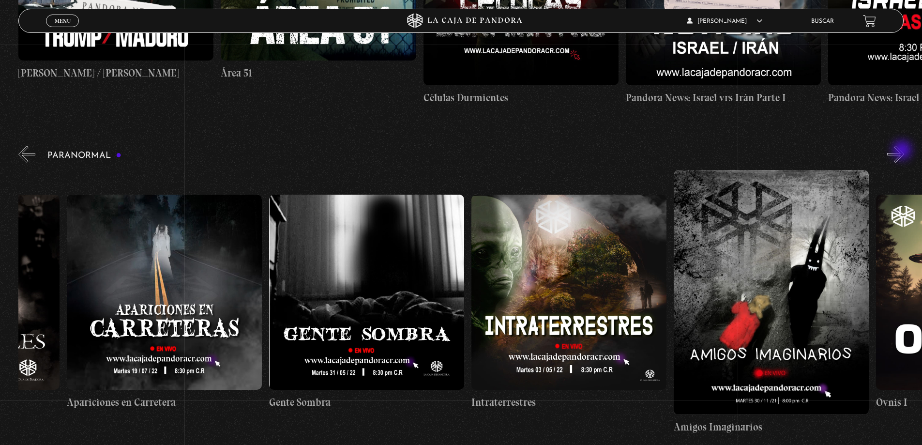
click at [903, 151] on button "»" at bounding box center [895, 154] width 17 height 17
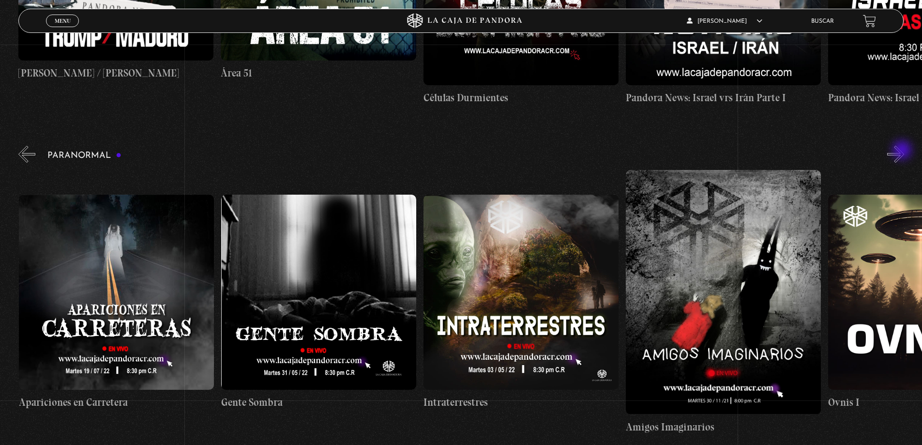
click at [903, 151] on button "»" at bounding box center [895, 154] width 17 height 17
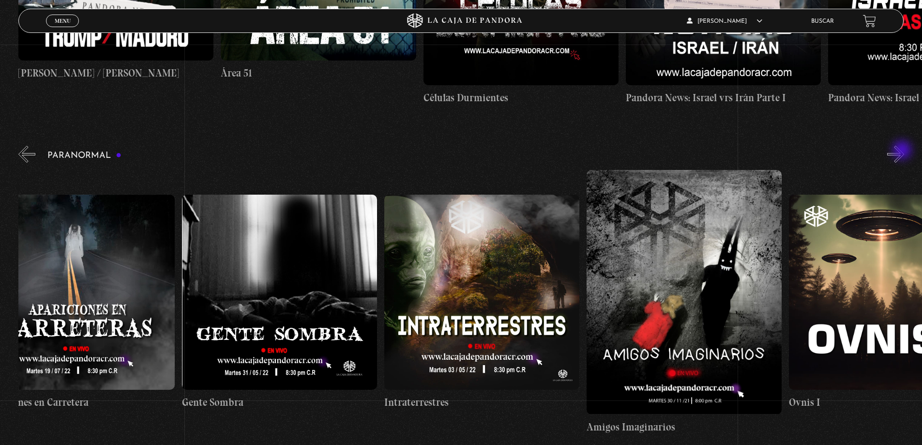
click at [903, 151] on button "»" at bounding box center [895, 154] width 17 height 17
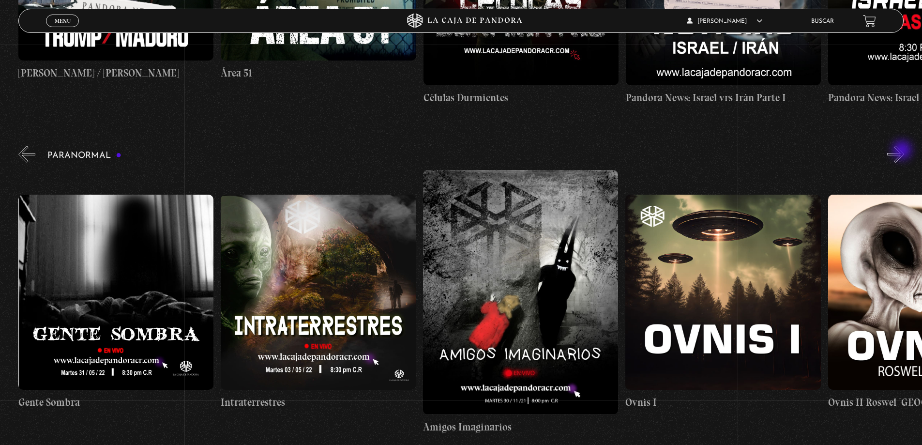
click at [903, 151] on button "»" at bounding box center [895, 154] width 17 height 17
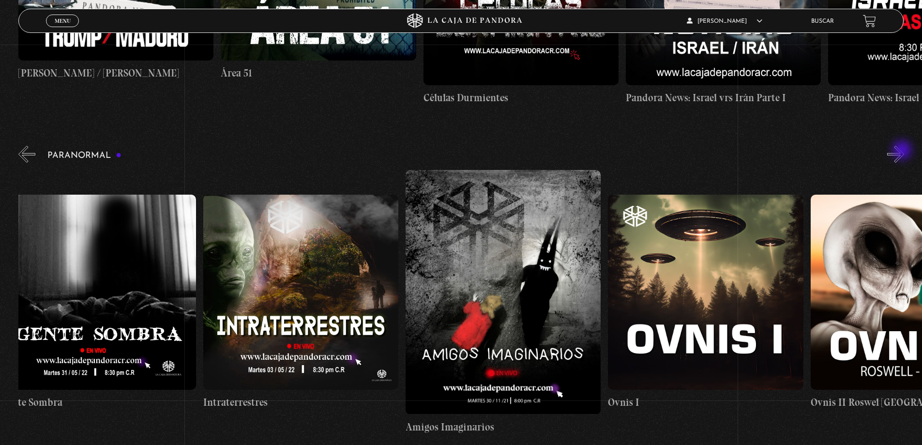
click at [903, 151] on button "»" at bounding box center [895, 154] width 17 height 17
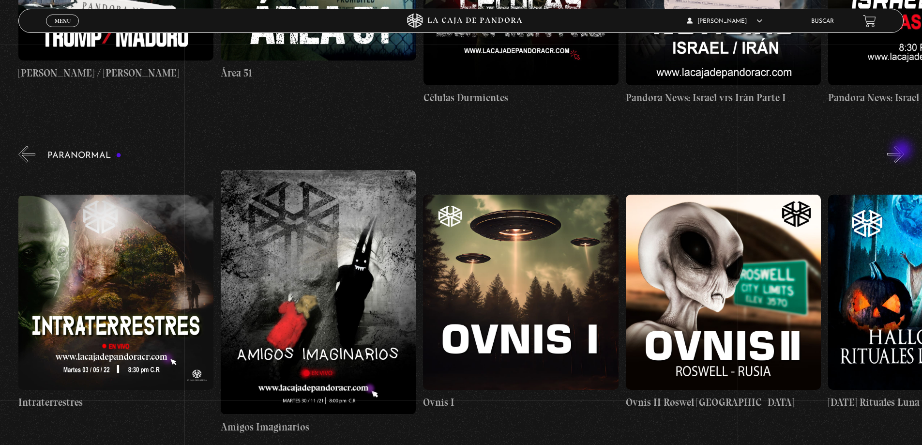
click at [903, 151] on button "»" at bounding box center [895, 154] width 17 height 17
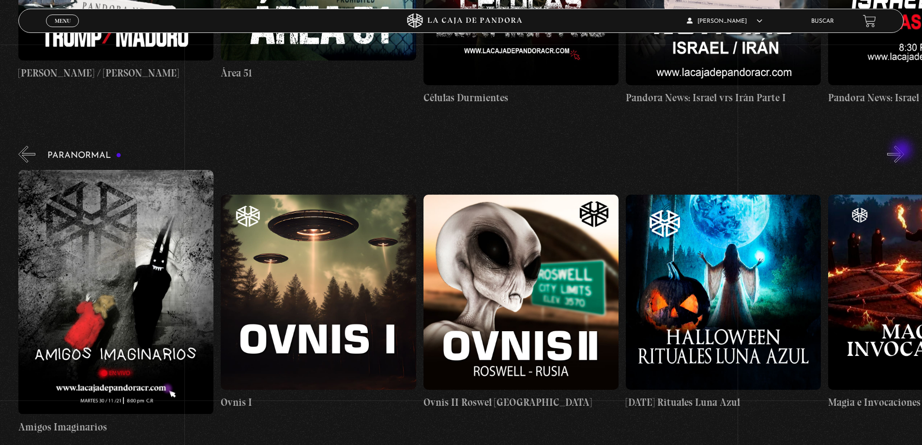
click at [903, 151] on button "»" at bounding box center [895, 154] width 17 height 17
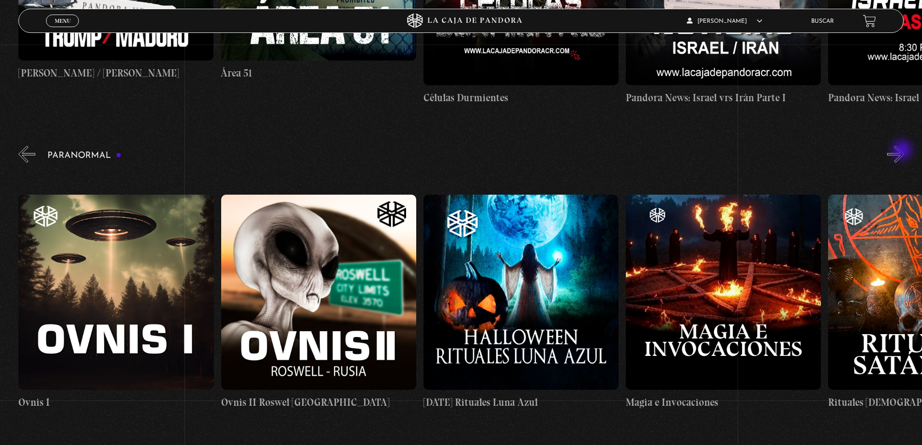
click at [903, 151] on button "»" at bounding box center [895, 154] width 17 height 17
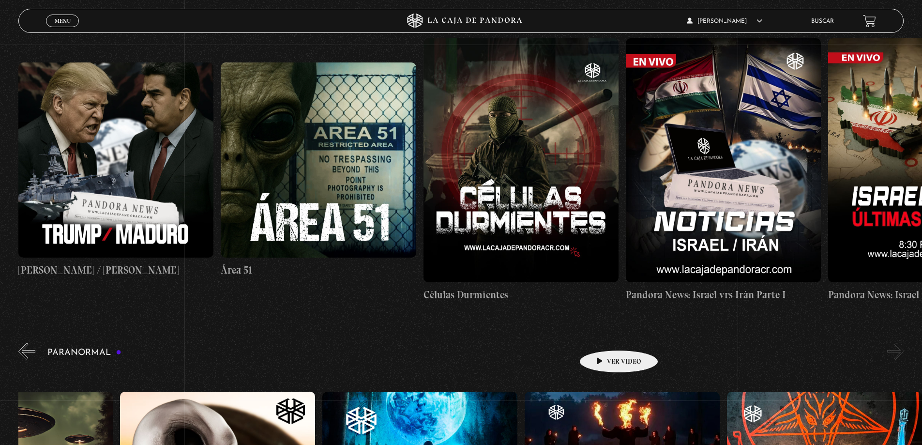
scroll to position [708, 0]
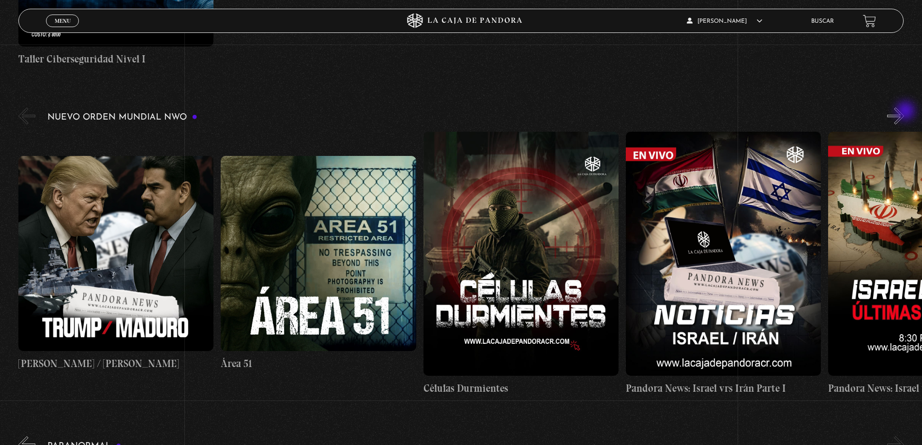
click at [904, 112] on button "»" at bounding box center [895, 115] width 17 height 17
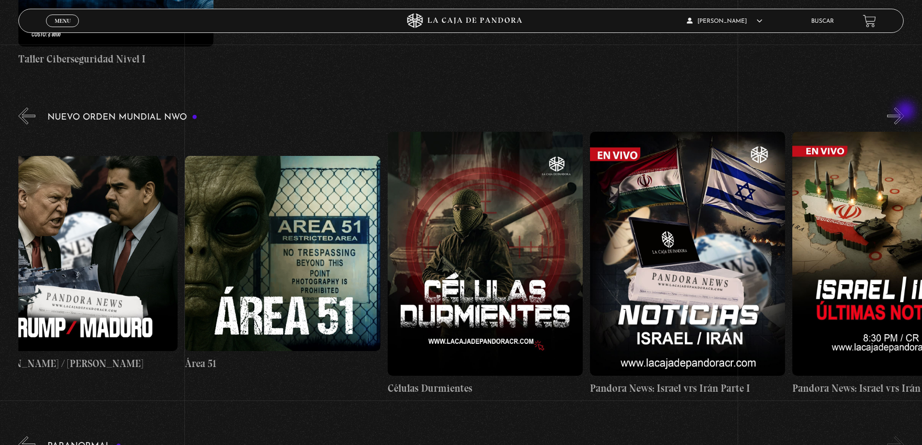
click at [904, 112] on button "»" at bounding box center [895, 115] width 17 height 17
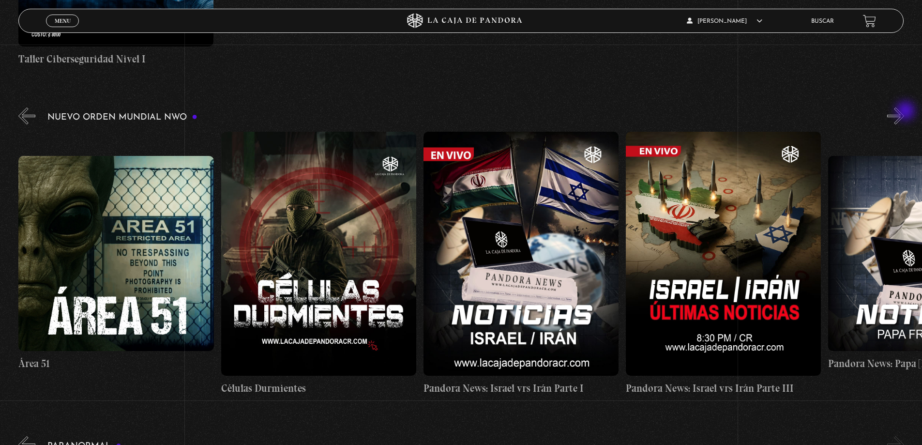
click at [904, 112] on button "»" at bounding box center [895, 115] width 17 height 17
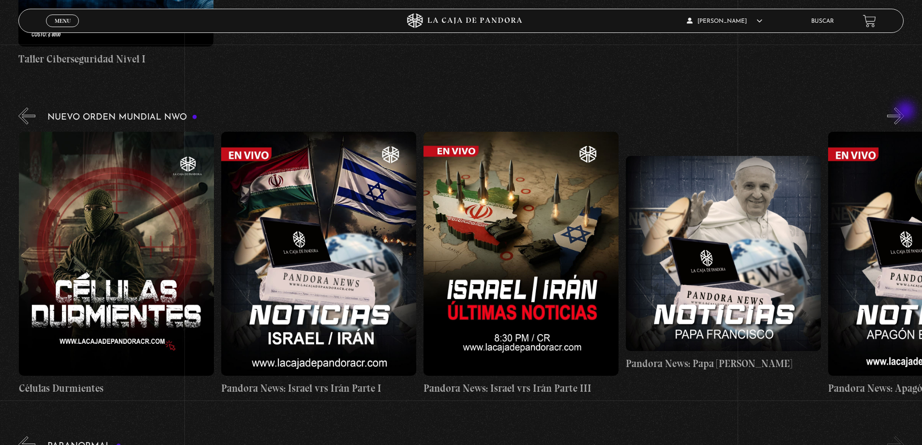
click at [904, 112] on button "»" at bounding box center [895, 115] width 17 height 17
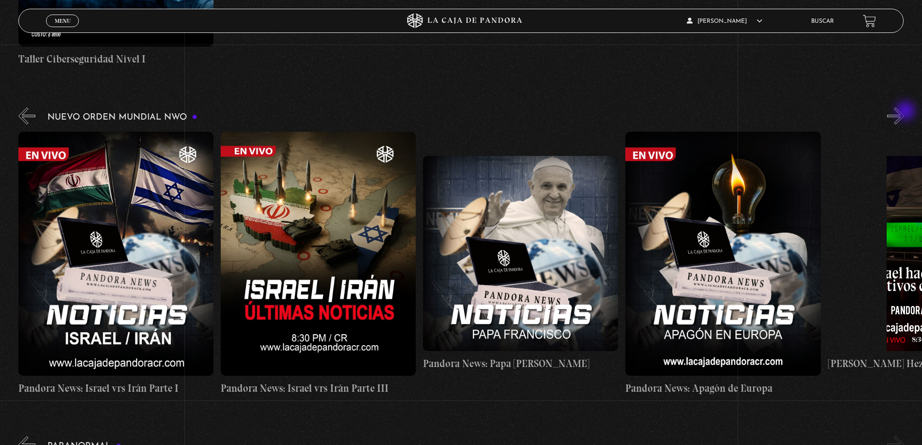
click at [904, 112] on button "»" at bounding box center [895, 115] width 17 height 17
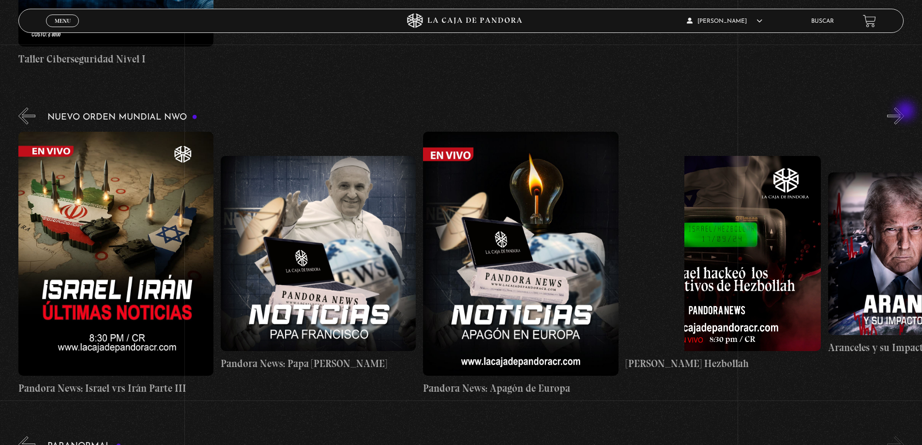
click at [904, 112] on button "»" at bounding box center [895, 115] width 17 height 17
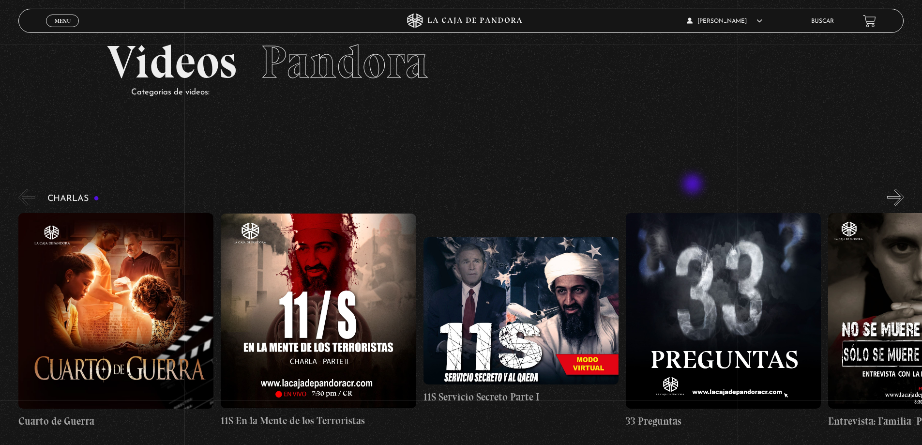
scroll to position [0, 0]
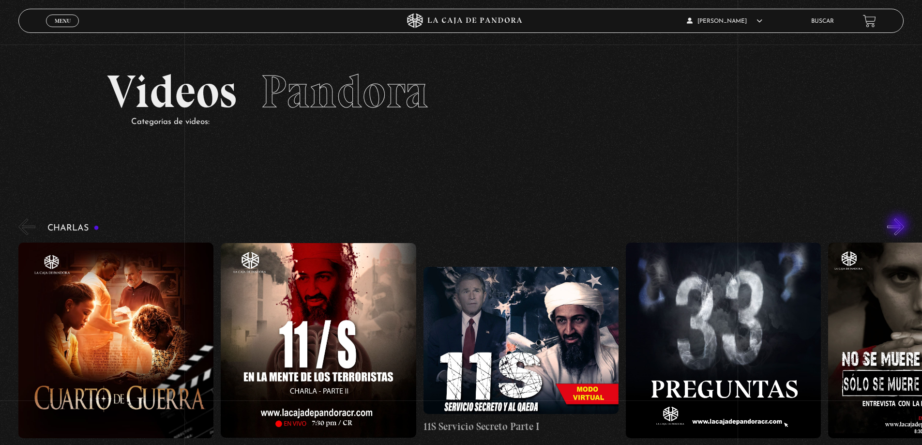
click at [899, 225] on button "»" at bounding box center [895, 226] width 17 height 17
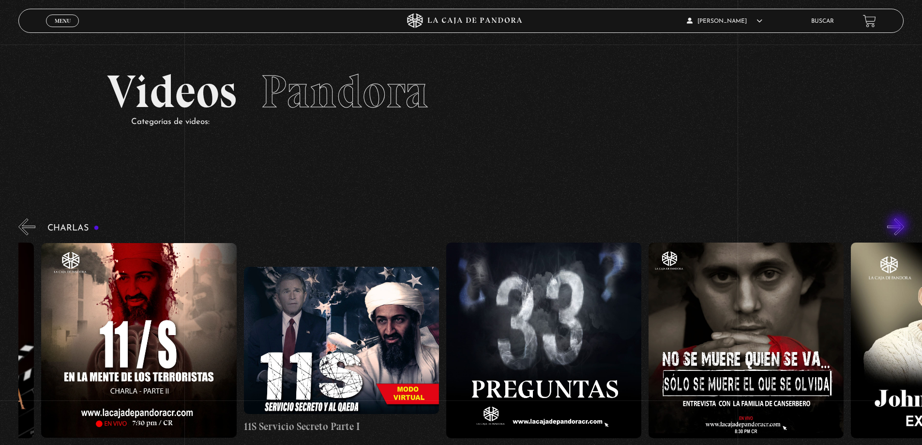
click at [899, 225] on button "»" at bounding box center [895, 226] width 17 height 17
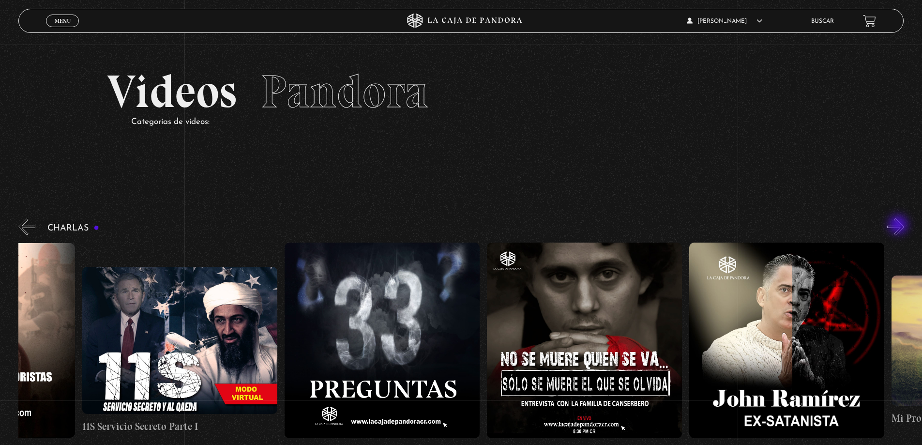
click at [899, 225] on button "»" at bounding box center [895, 226] width 17 height 17
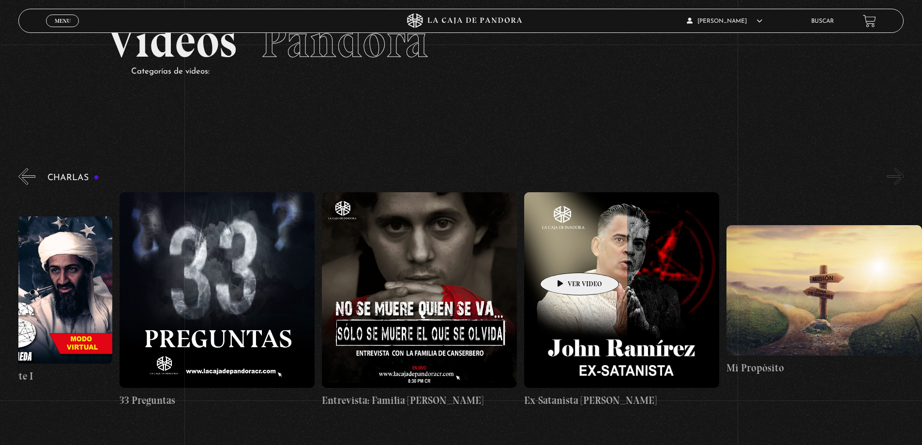
scroll to position [97, 0]
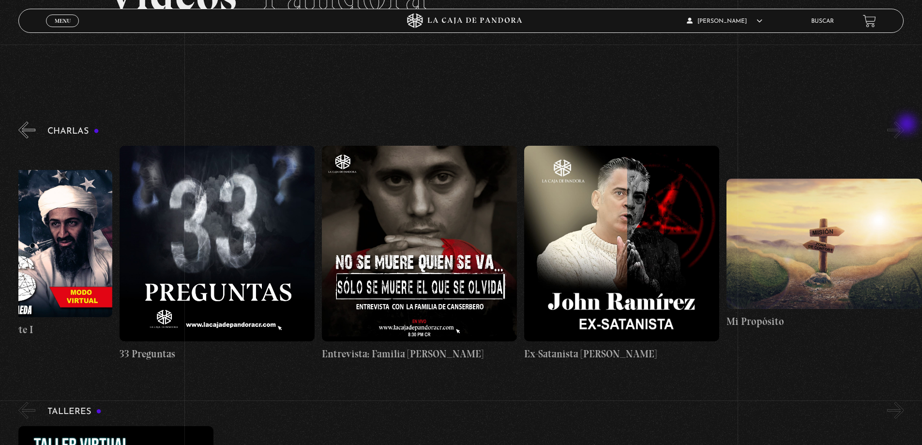
click at [904, 125] on button "»" at bounding box center [895, 129] width 17 height 17
click at [903, 126] on button "»" at bounding box center [895, 129] width 17 height 17
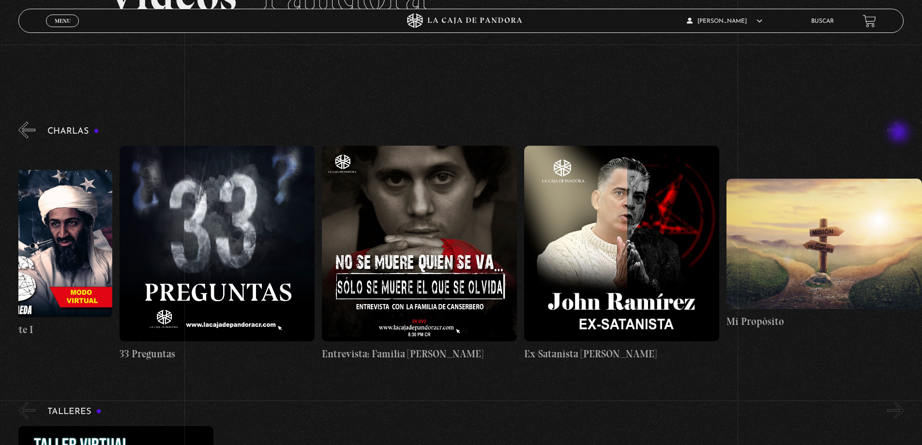
click at [899, 132] on button "»" at bounding box center [895, 129] width 17 height 17
click at [902, 128] on button "»" at bounding box center [895, 129] width 17 height 17
click at [904, 134] on button "»" at bounding box center [895, 129] width 17 height 17
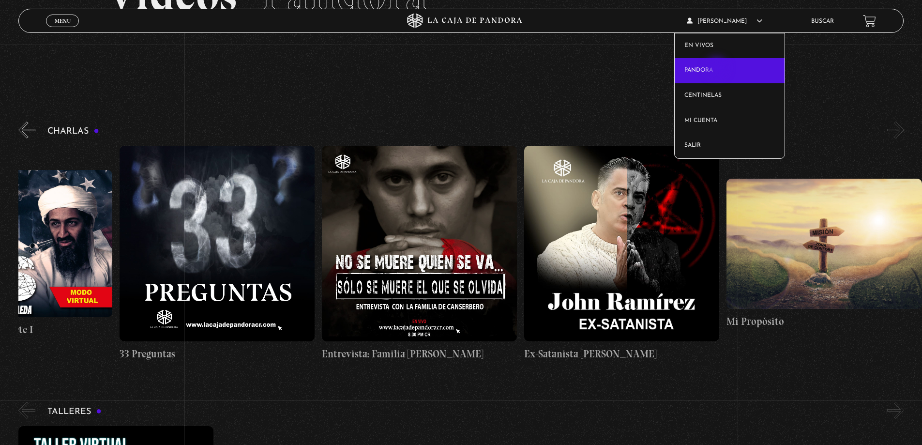
click at [717, 69] on link "Pandora" at bounding box center [729, 70] width 110 height 25
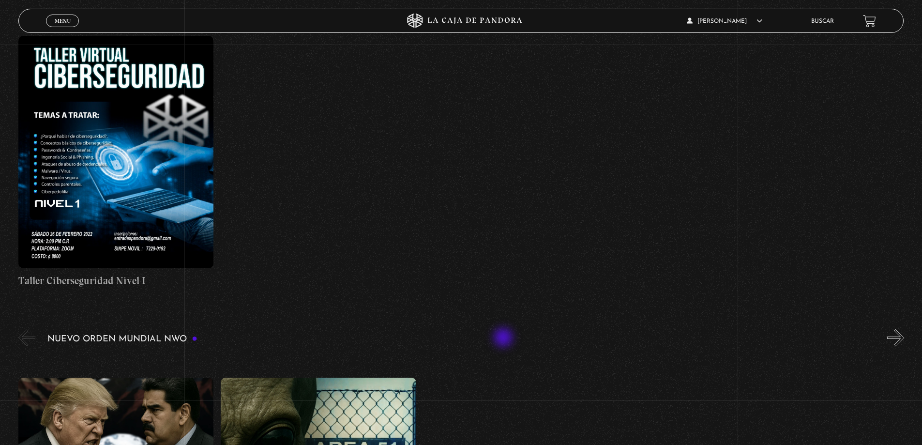
scroll to position [726, 0]
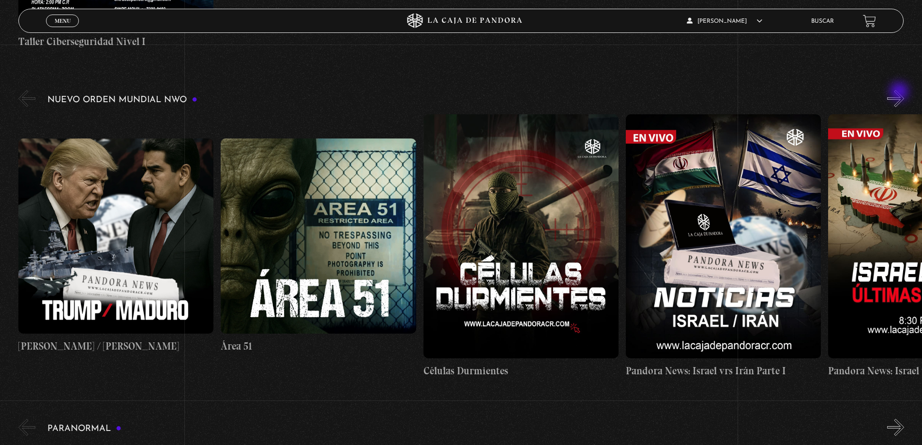
click at [900, 92] on button "»" at bounding box center [895, 98] width 17 height 17
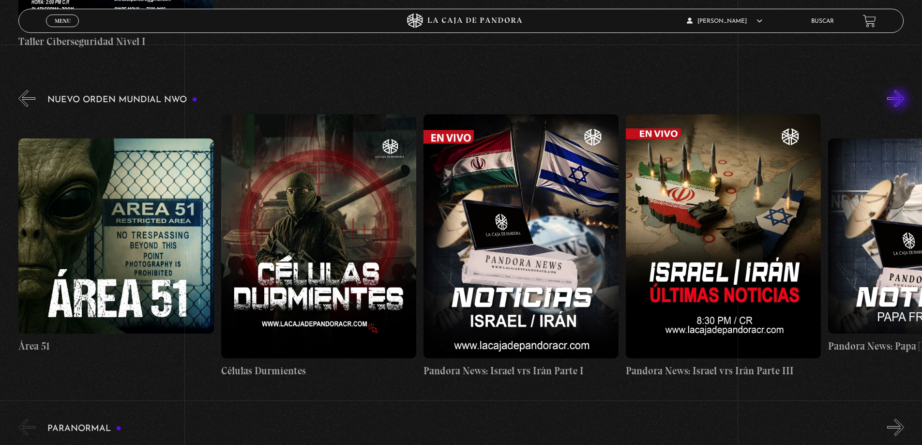
click at [899, 100] on button "»" at bounding box center [895, 98] width 17 height 17
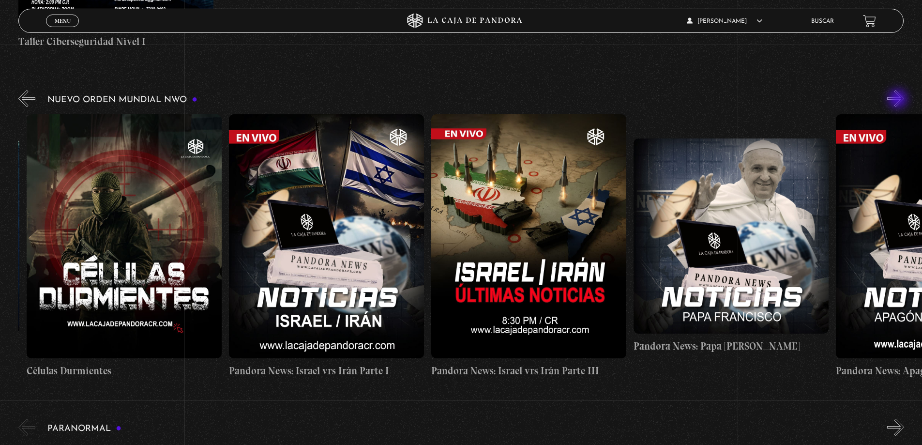
click at [898, 100] on button "»" at bounding box center [895, 98] width 17 height 17
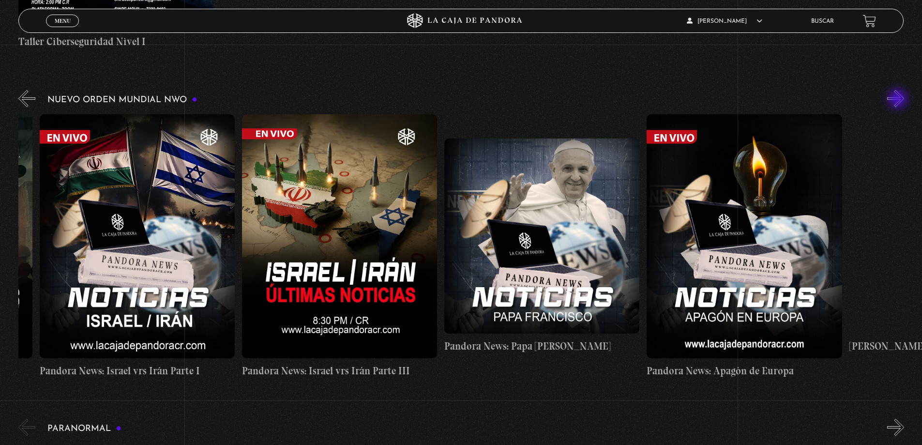
click at [898, 100] on button "»" at bounding box center [895, 98] width 17 height 17
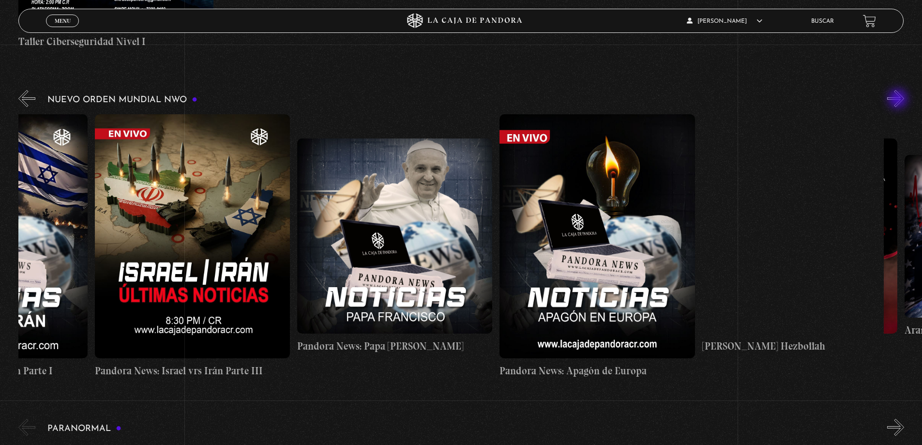
click at [898, 100] on button "»" at bounding box center [895, 98] width 17 height 17
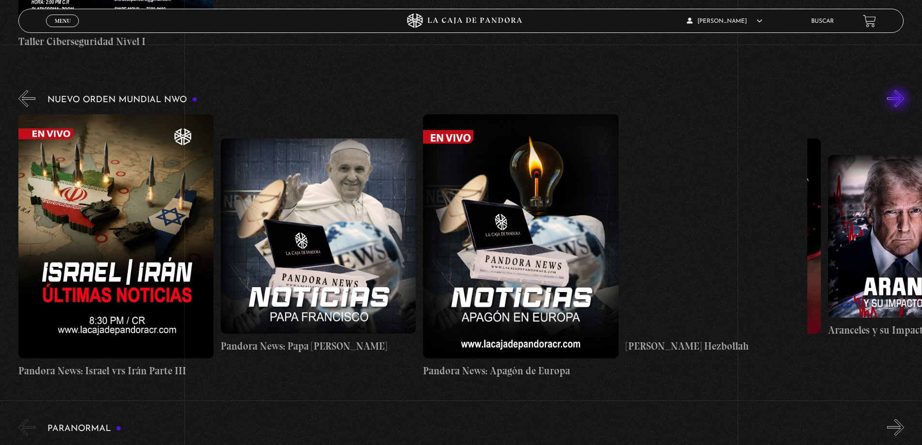
click at [898, 100] on button "»" at bounding box center [895, 98] width 17 height 17
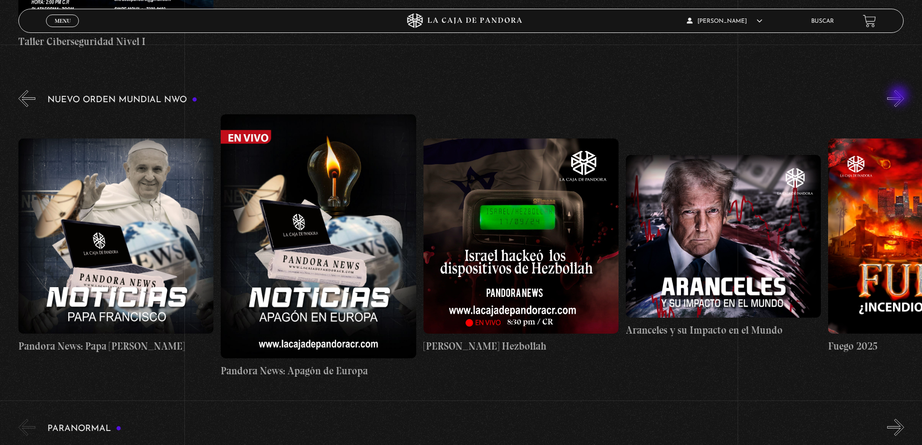
click at [899, 96] on button "»" at bounding box center [895, 98] width 17 height 17
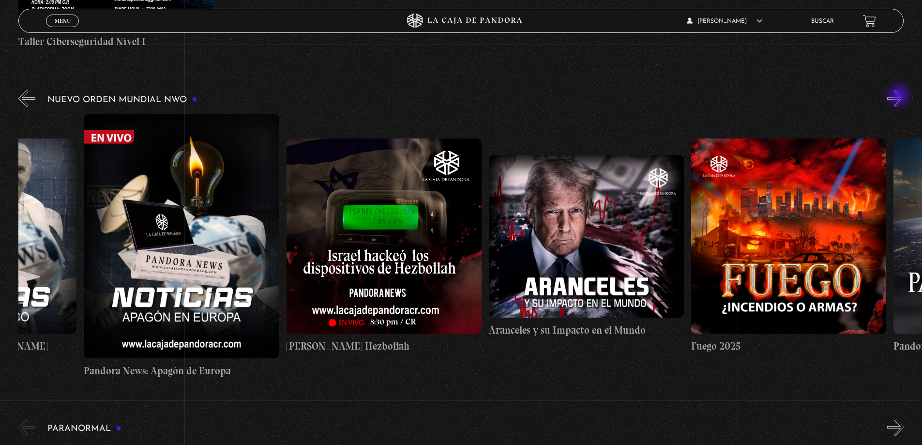
click at [899, 96] on button "»" at bounding box center [895, 98] width 17 height 17
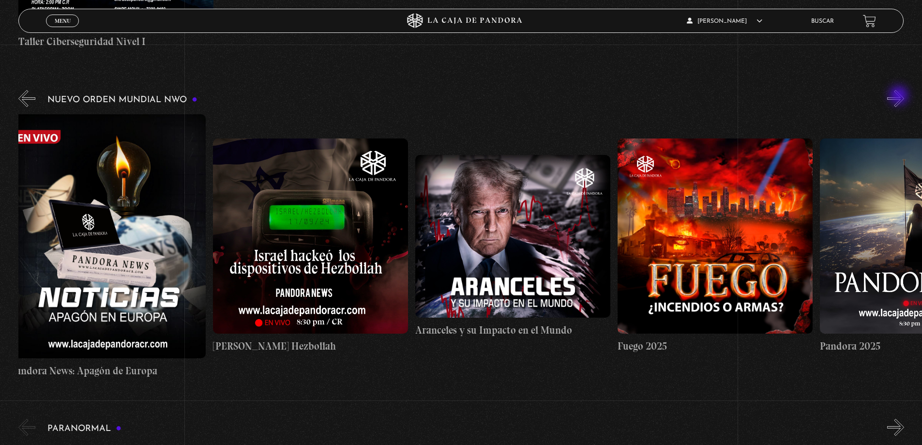
click at [899, 96] on button "»" at bounding box center [895, 98] width 17 height 17
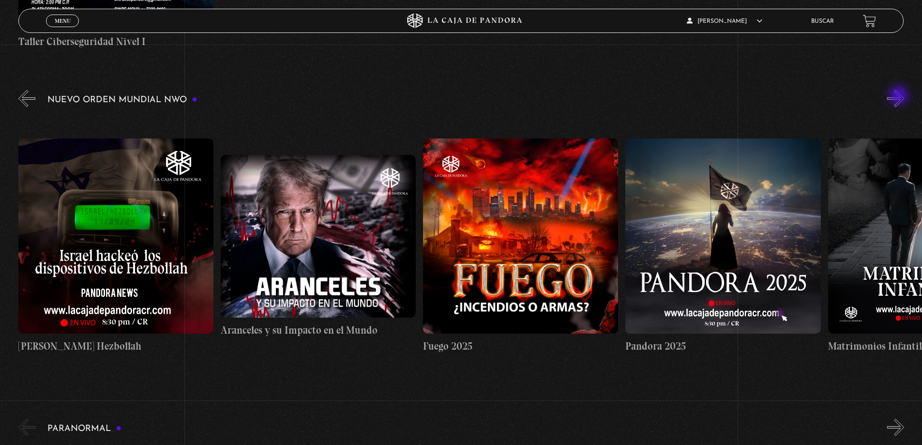
click at [899, 96] on button "»" at bounding box center [895, 98] width 17 height 17
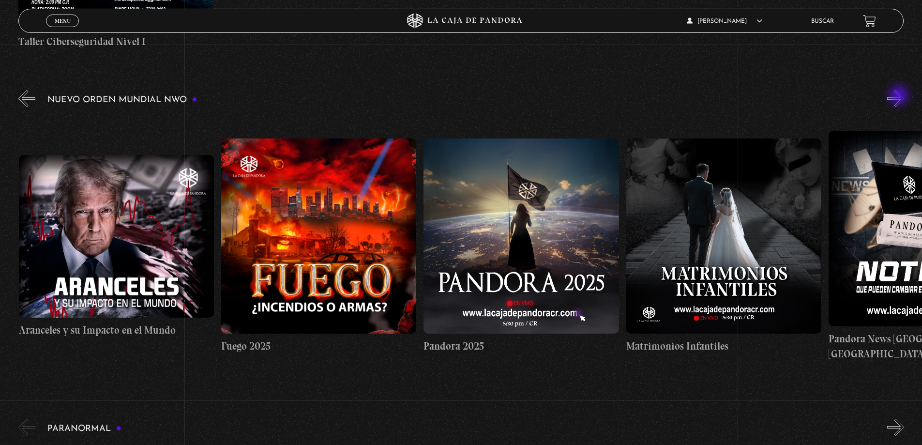
click at [899, 96] on button "»" at bounding box center [895, 98] width 17 height 17
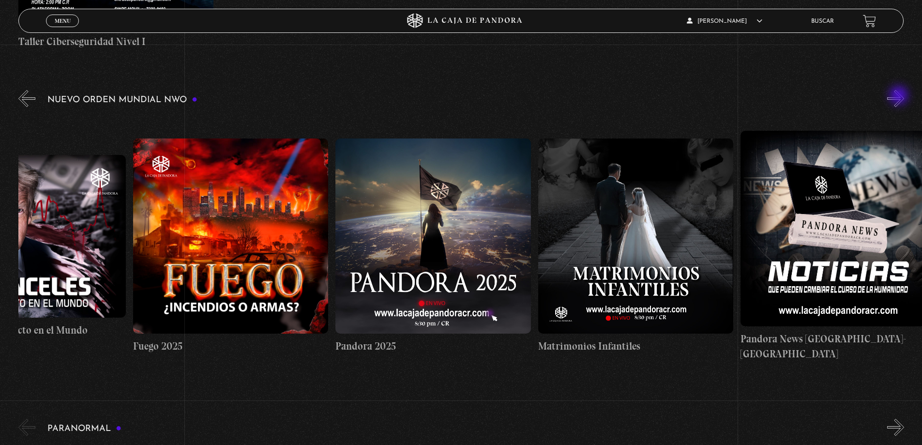
click at [899, 96] on button "»" at bounding box center [895, 98] width 17 height 17
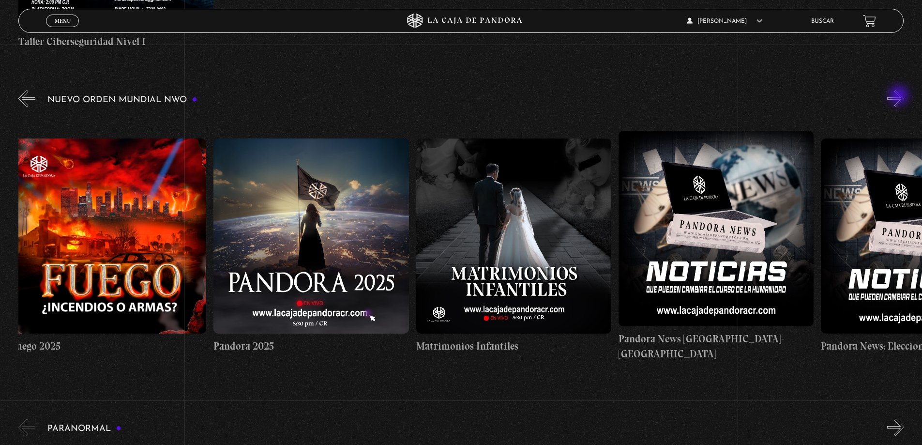
click at [899, 96] on button "»" at bounding box center [895, 98] width 17 height 17
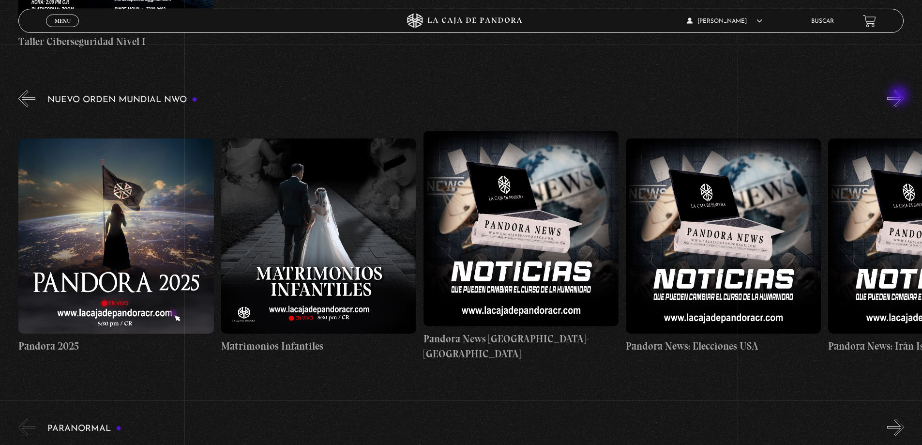
click at [899, 96] on button "»" at bounding box center [895, 98] width 17 height 17
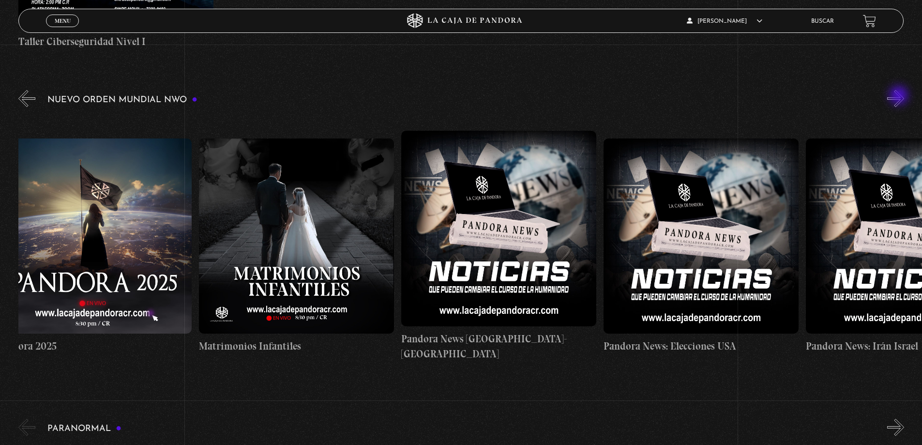
click at [899, 96] on button "»" at bounding box center [895, 98] width 17 height 17
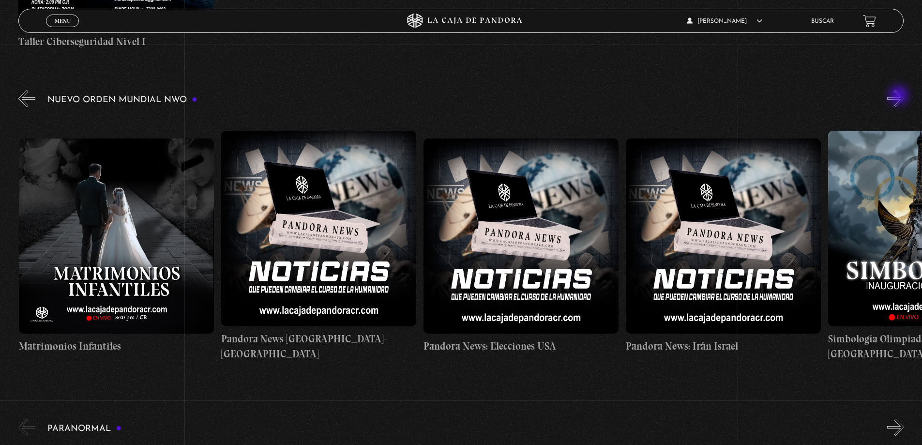
click at [899, 96] on button "»" at bounding box center [895, 98] width 17 height 17
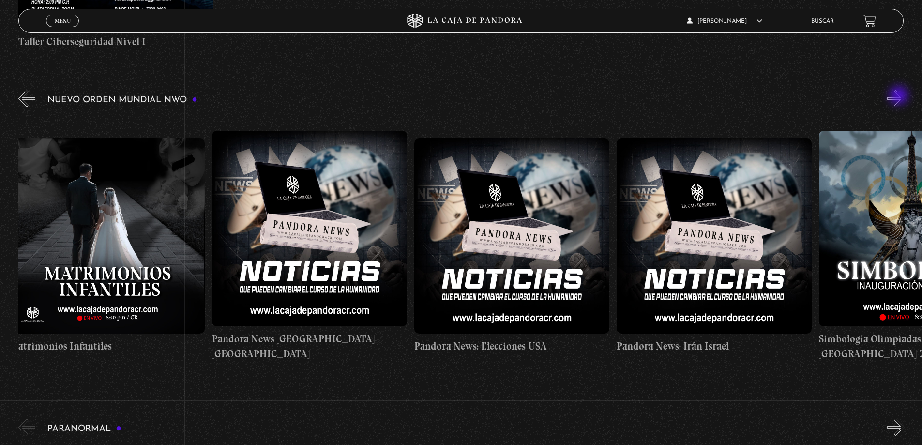
click at [899, 96] on button "»" at bounding box center [895, 98] width 17 height 17
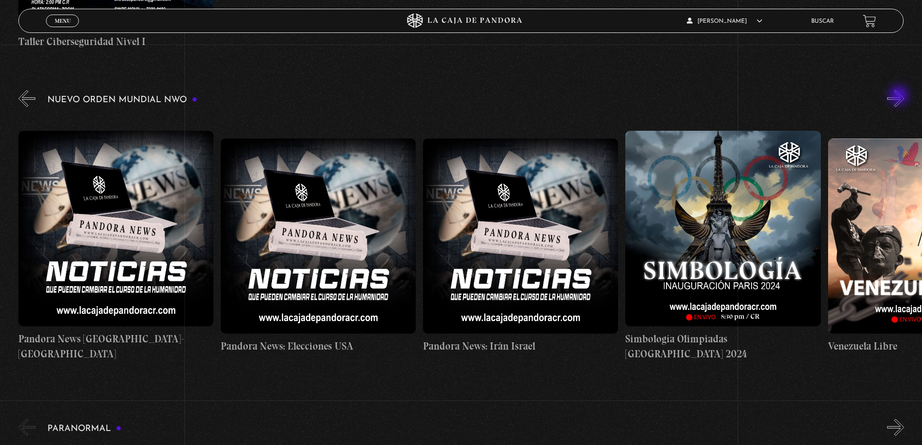
click at [899, 96] on button "»" at bounding box center [895, 98] width 17 height 17
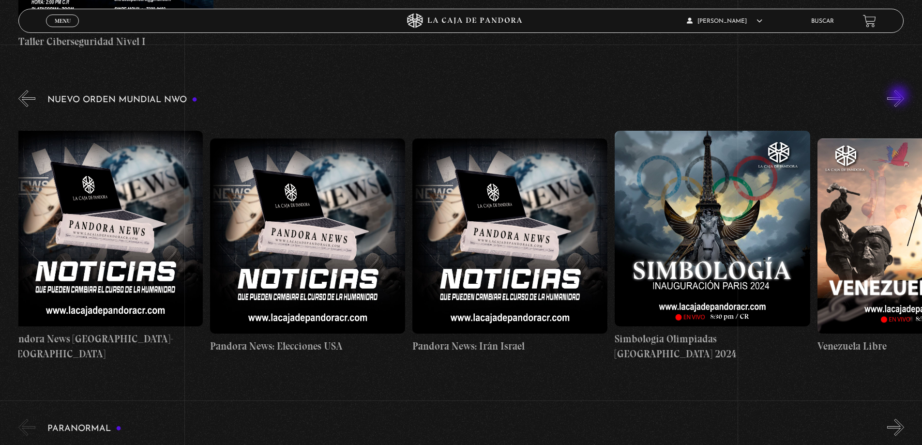
click at [899, 96] on button "»" at bounding box center [895, 98] width 17 height 17
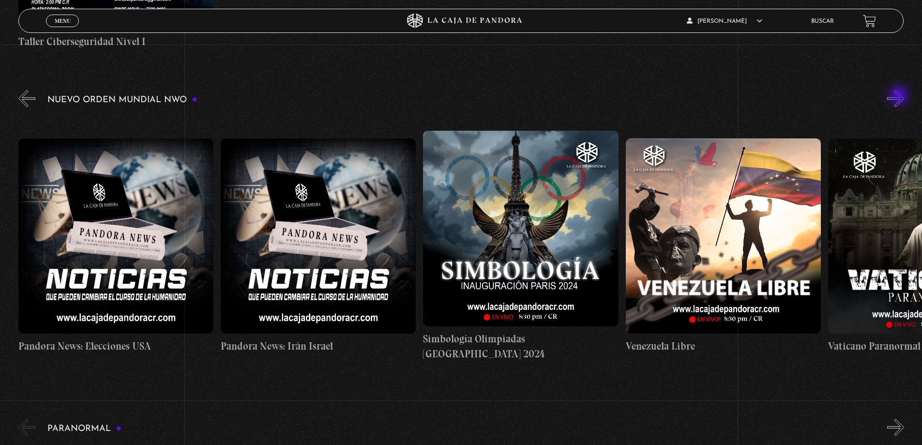
click at [899, 96] on button "»" at bounding box center [895, 98] width 17 height 17
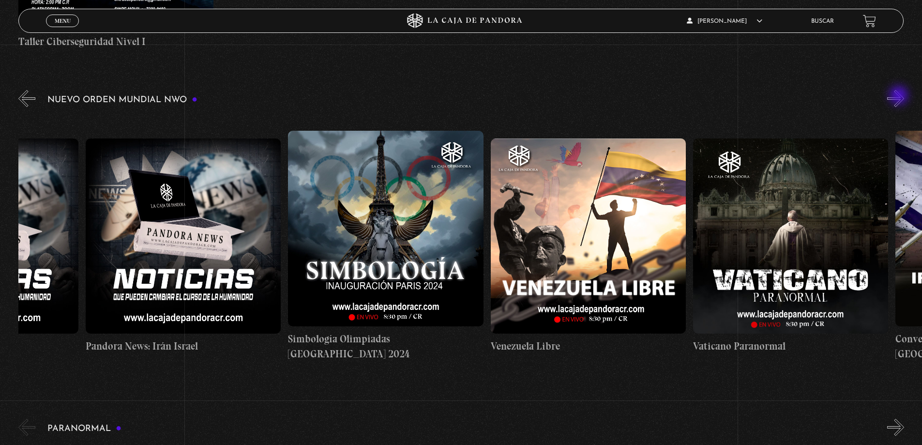
click at [899, 96] on button "»" at bounding box center [895, 98] width 17 height 17
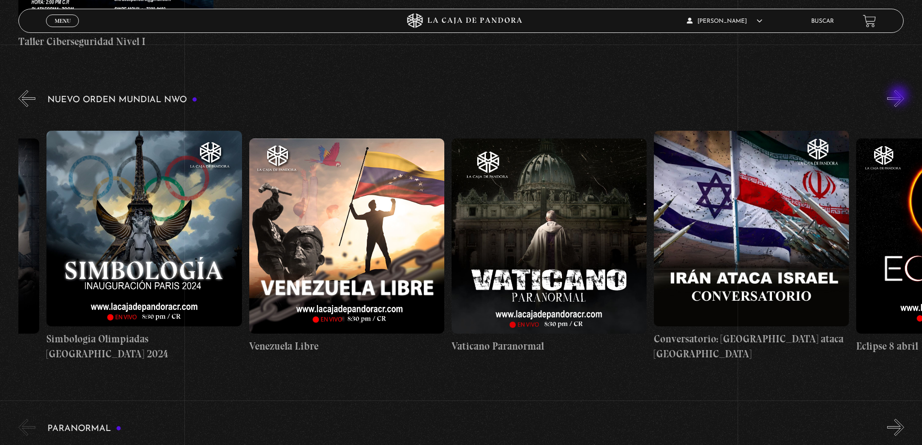
click at [899, 96] on button "»" at bounding box center [895, 98] width 17 height 17
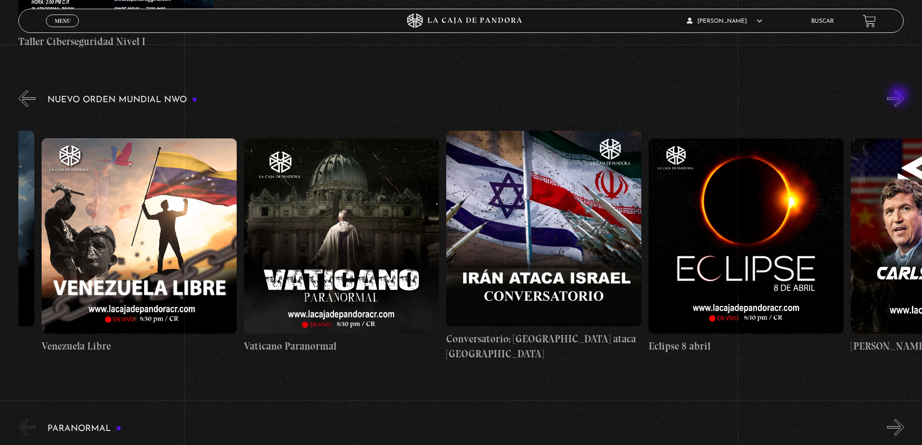
click at [899, 96] on button "»" at bounding box center [895, 98] width 17 height 17
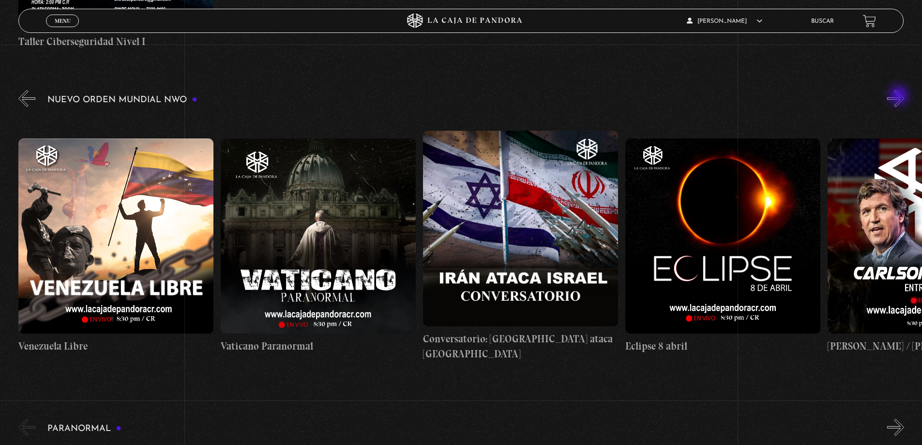
click at [899, 96] on button "»" at bounding box center [895, 98] width 17 height 17
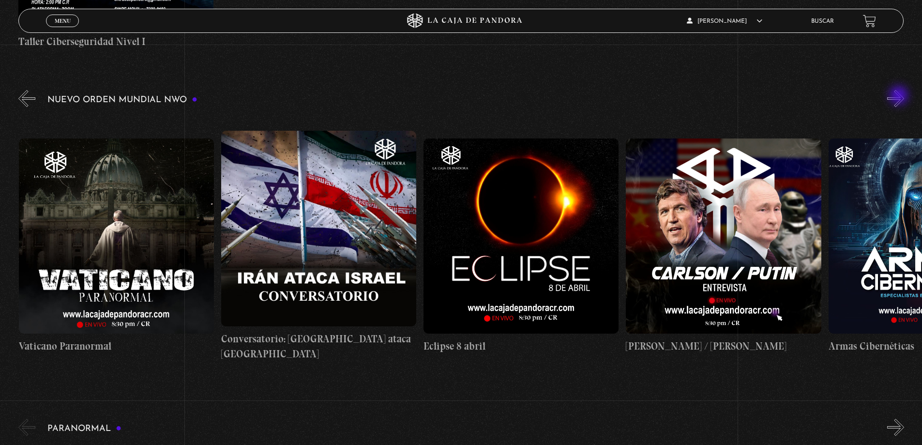
scroll to position [0, 3440]
click at [899, 96] on button "»" at bounding box center [895, 98] width 17 height 17
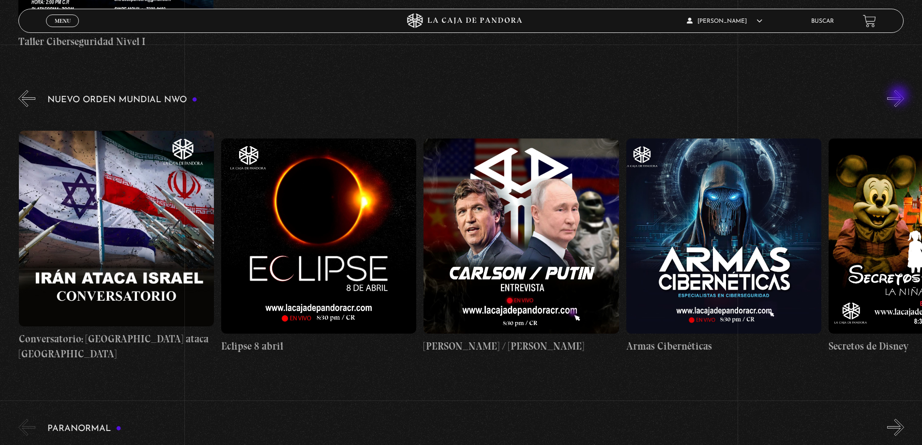
scroll to position [0, 3642]
click at [899, 96] on button "»" at bounding box center [895, 98] width 17 height 17
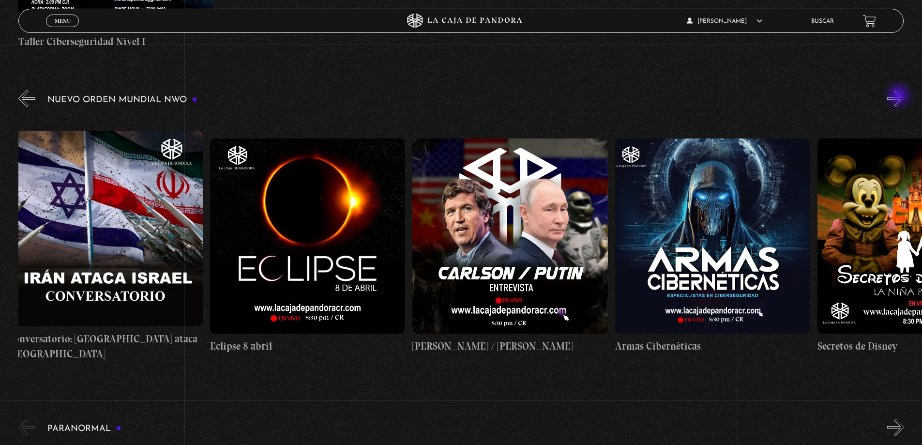
click at [899, 96] on button "»" at bounding box center [895, 98] width 17 height 17
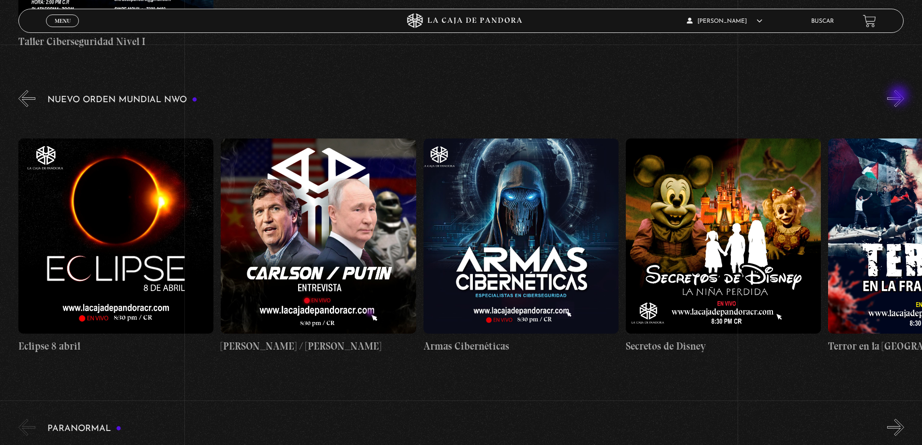
click at [899, 96] on button "»" at bounding box center [895, 98] width 17 height 17
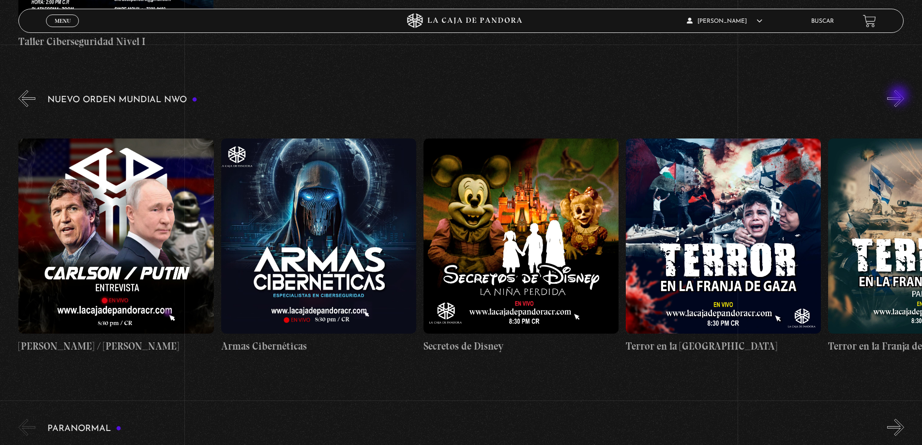
click at [899, 96] on button "»" at bounding box center [895, 98] width 17 height 17
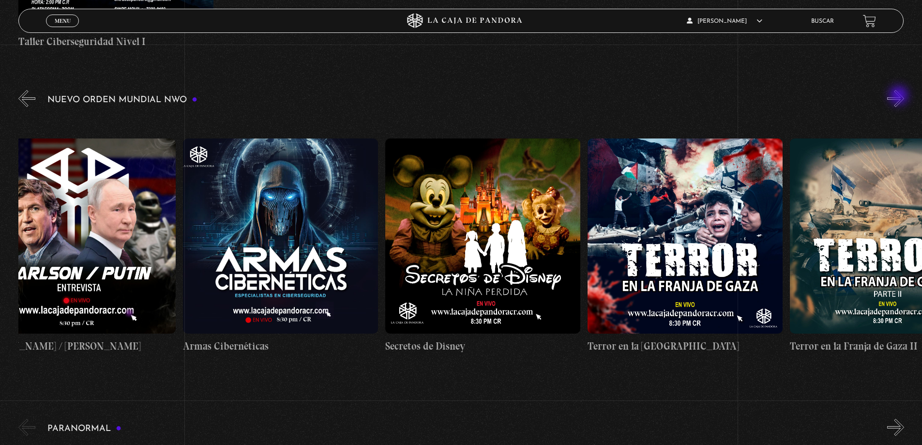
click at [899, 96] on button "»" at bounding box center [895, 98] width 17 height 17
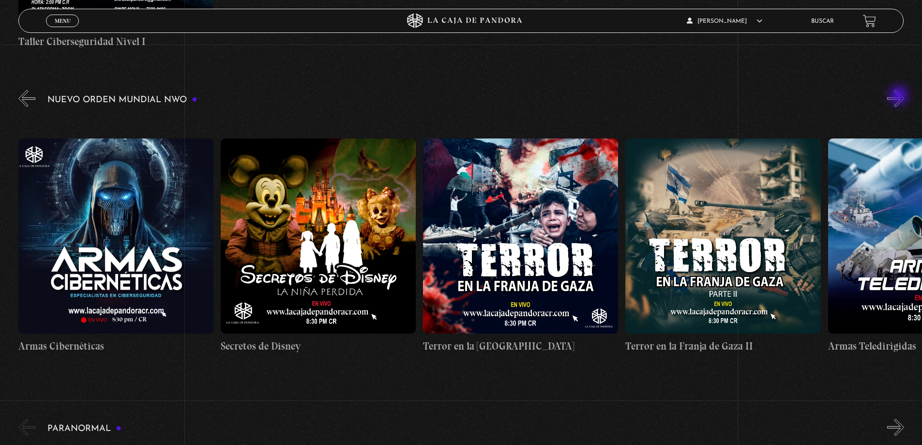
click at [899, 96] on button "»" at bounding box center [895, 98] width 17 height 17
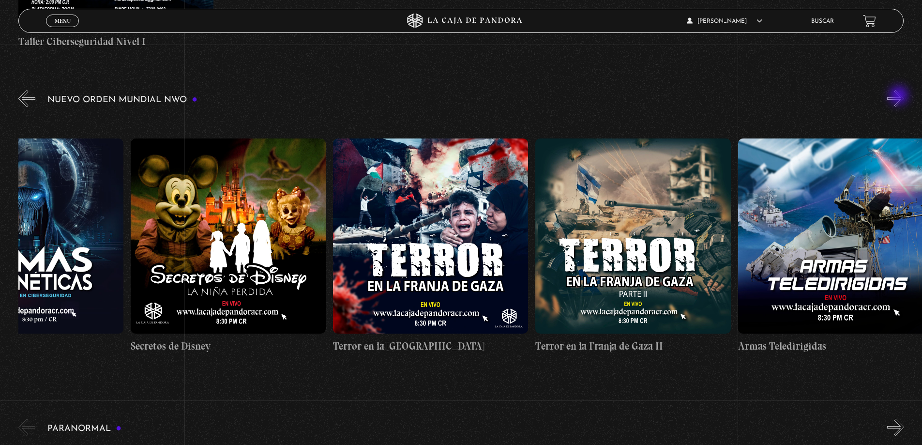
click at [899, 96] on button "»" at bounding box center [895, 98] width 17 height 17
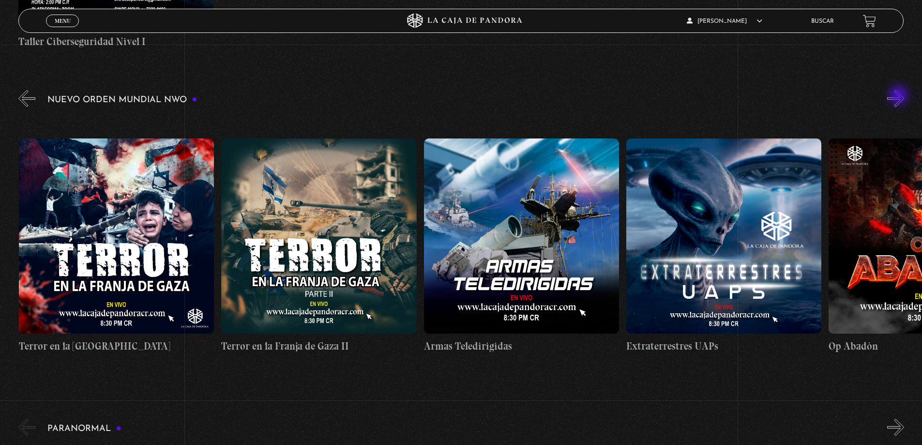
scroll to position [0, 4653]
click at [899, 96] on button "»" at bounding box center [895, 98] width 17 height 17
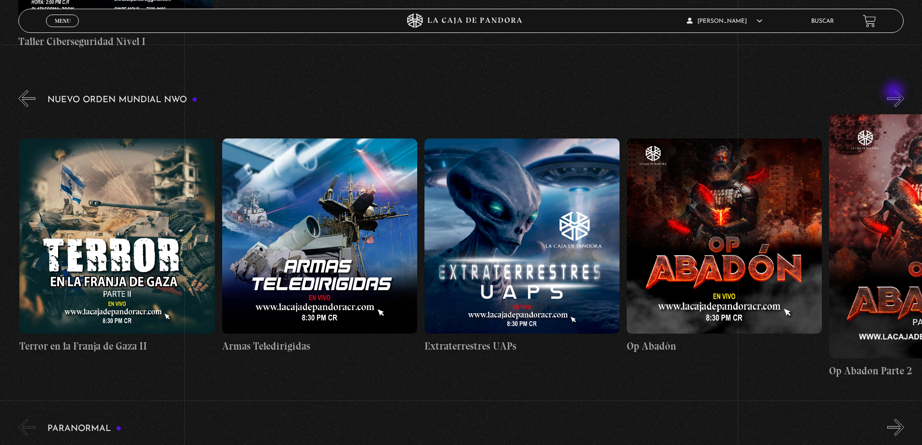
scroll to position [0, 4856]
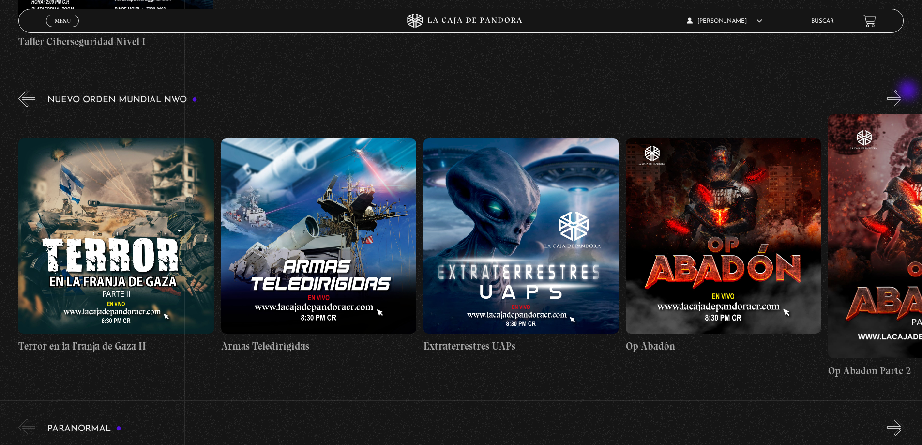
click at [904, 91] on button "»" at bounding box center [895, 98] width 17 height 17
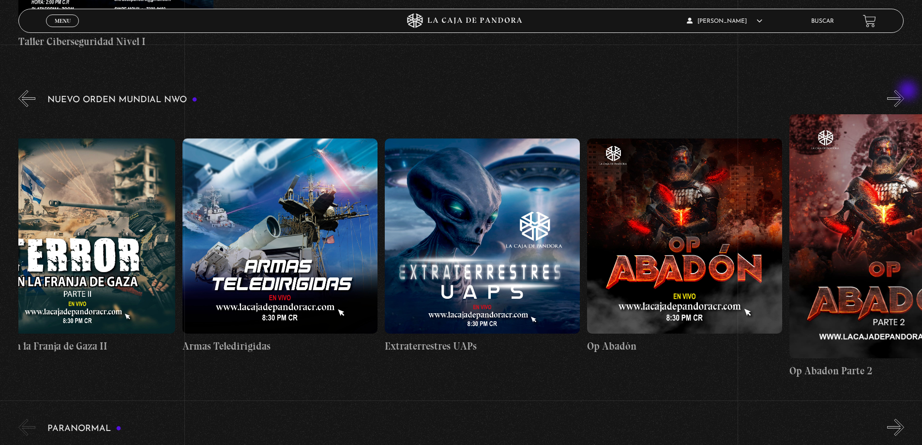
click at [904, 91] on button "»" at bounding box center [895, 98] width 17 height 17
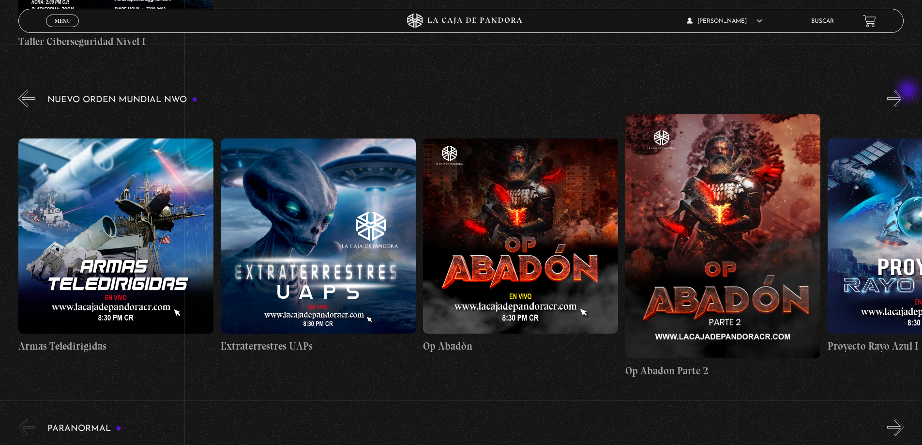
click at [904, 91] on button "»" at bounding box center [895, 98] width 17 height 17
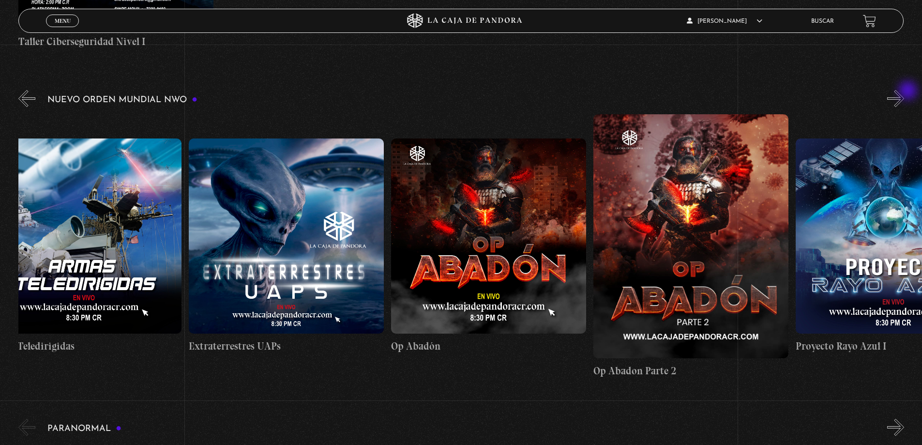
click at [904, 91] on button "»" at bounding box center [895, 98] width 17 height 17
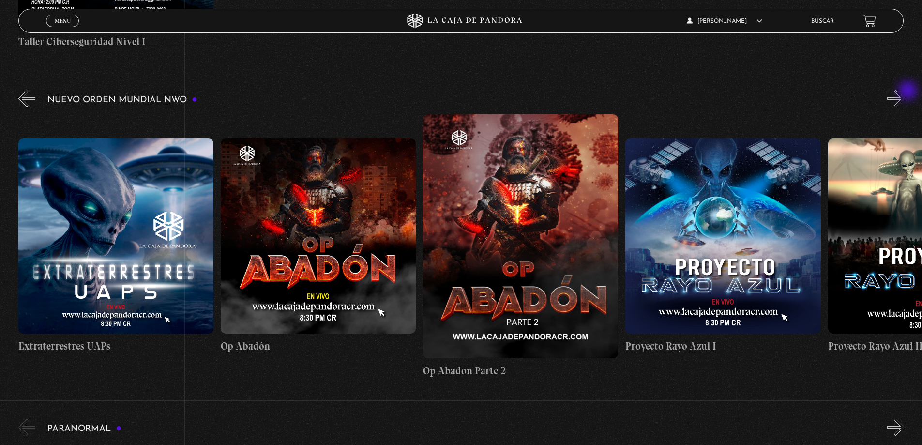
click at [904, 91] on button "»" at bounding box center [895, 98] width 17 height 17
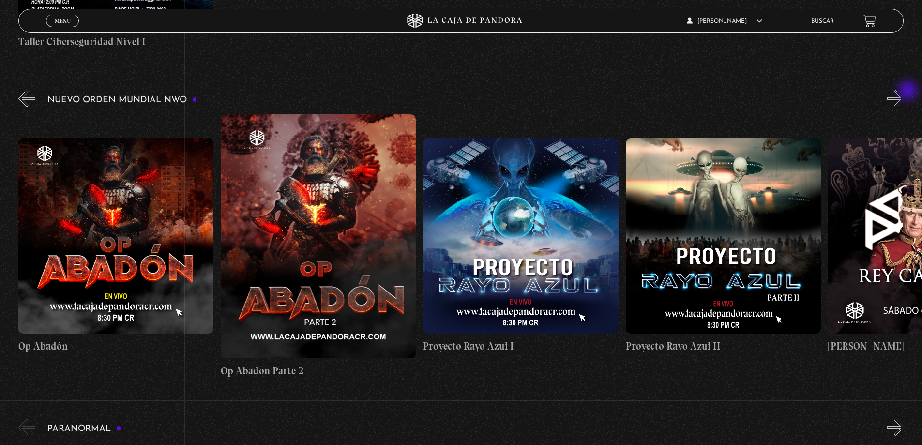
click at [904, 91] on button "»" at bounding box center [895, 98] width 17 height 17
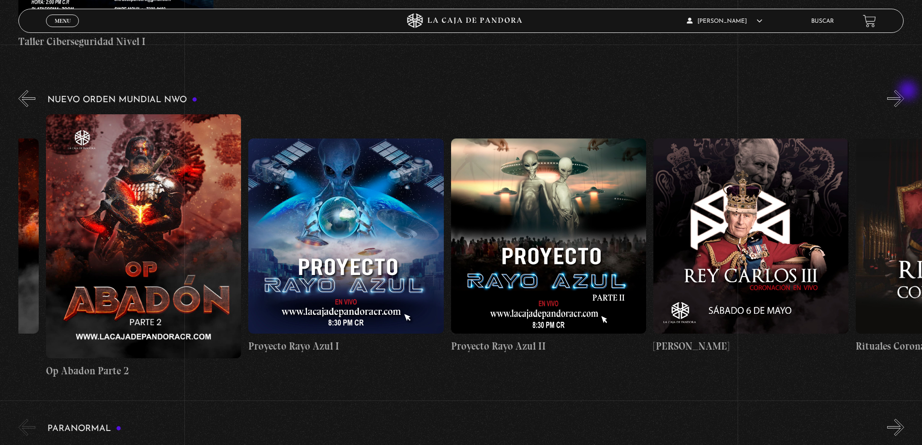
click at [904, 91] on button "»" at bounding box center [895, 98] width 17 height 17
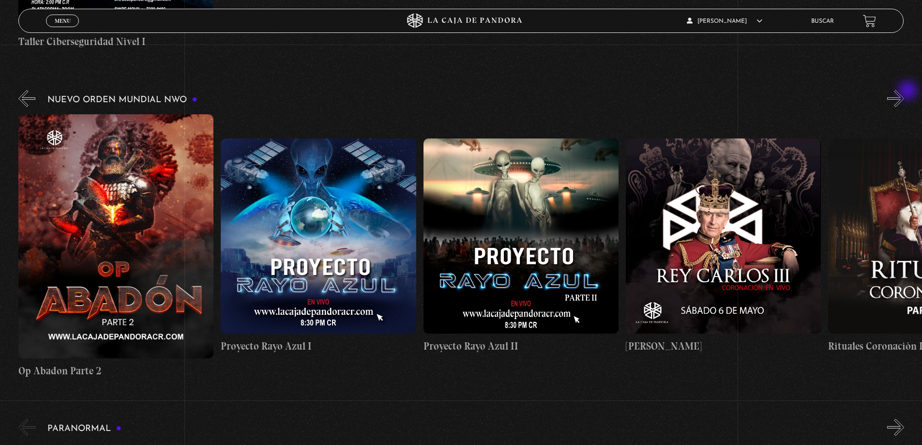
scroll to position [0, 5867]
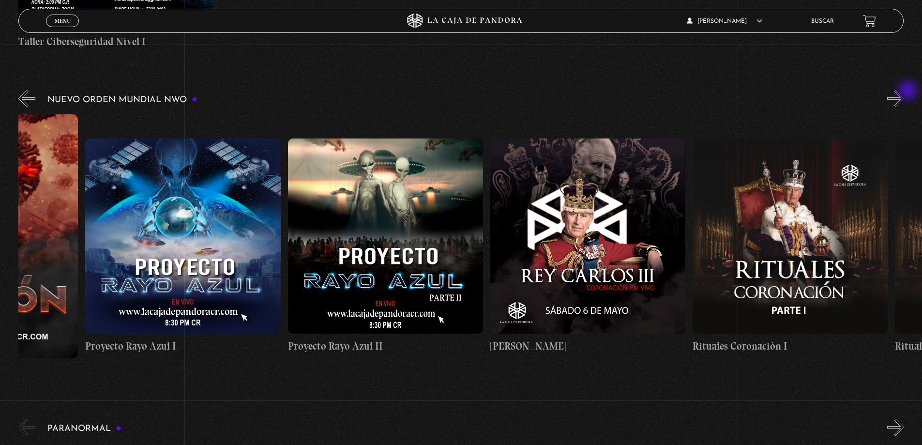
click at [904, 91] on button "»" at bounding box center [895, 98] width 17 height 17
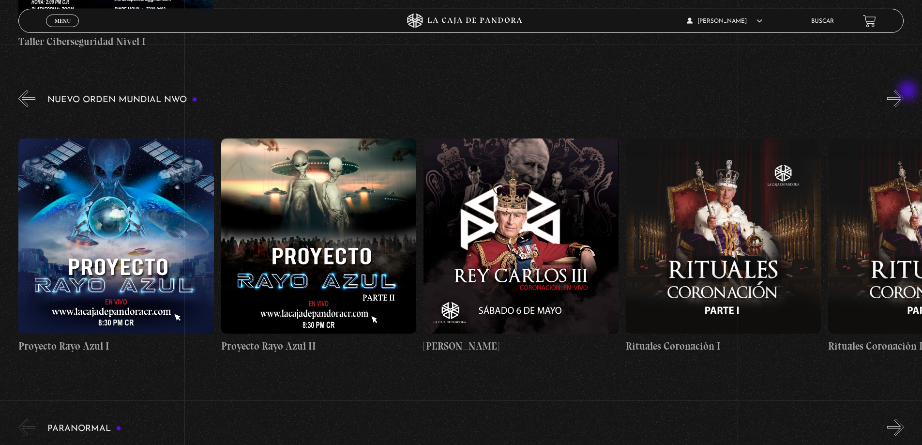
click at [904, 91] on button "»" at bounding box center [895, 98] width 17 height 17
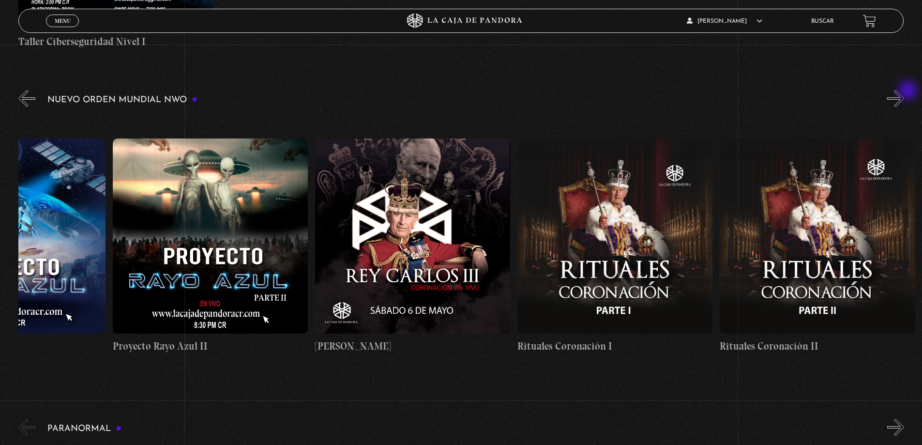
click at [904, 91] on button "»" at bounding box center [895, 98] width 17 height 17
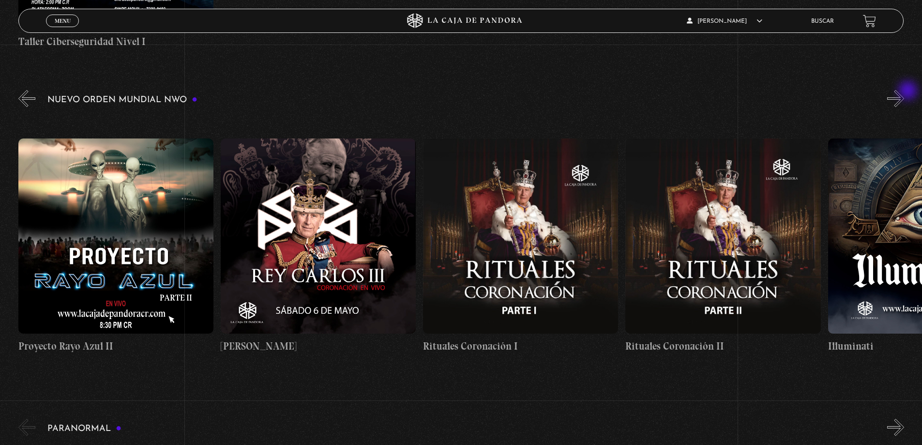
click at [904, 91] on button "»" at bounding box center [895, 98] width 17 height 17
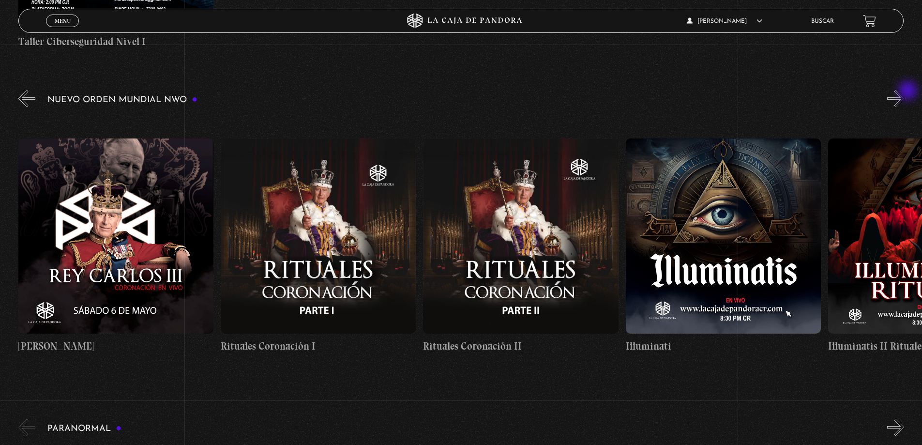
click at [904, 91] on button "»" at bounding box center [895, 98] width 17 height 17
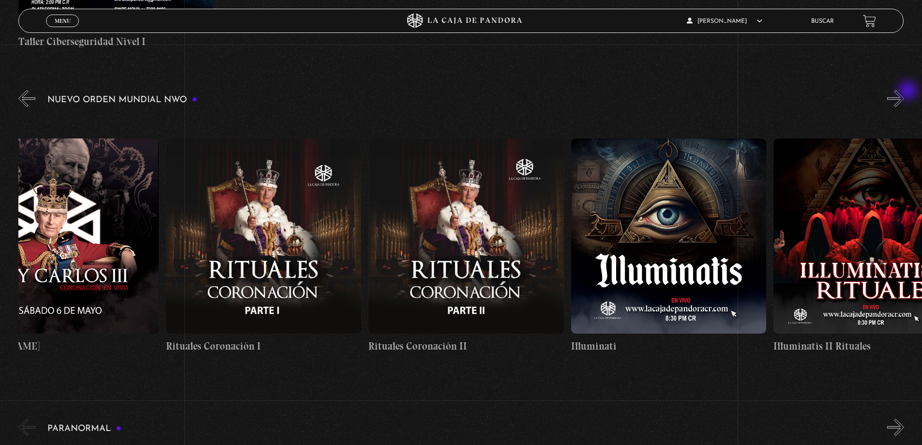
click at [904, 91] on button "»" at bounding box center [895, 98] width 17 height 17
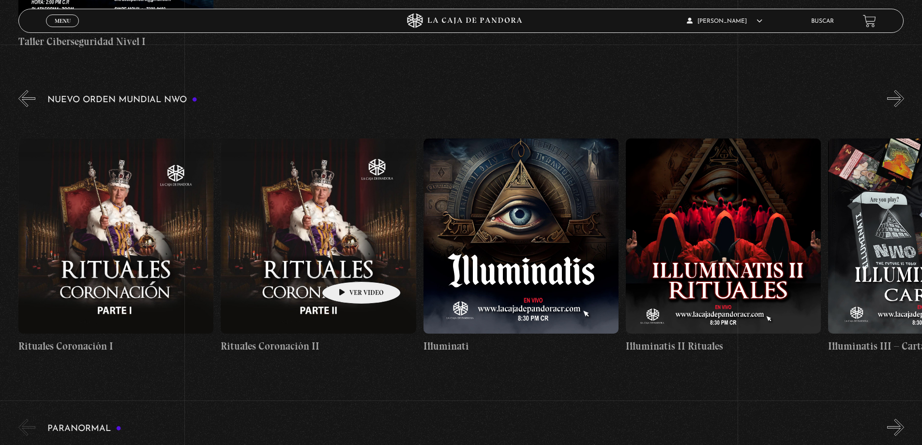
click at [346, 267] on figure at bounding box center [318, 235] width 195 height 195
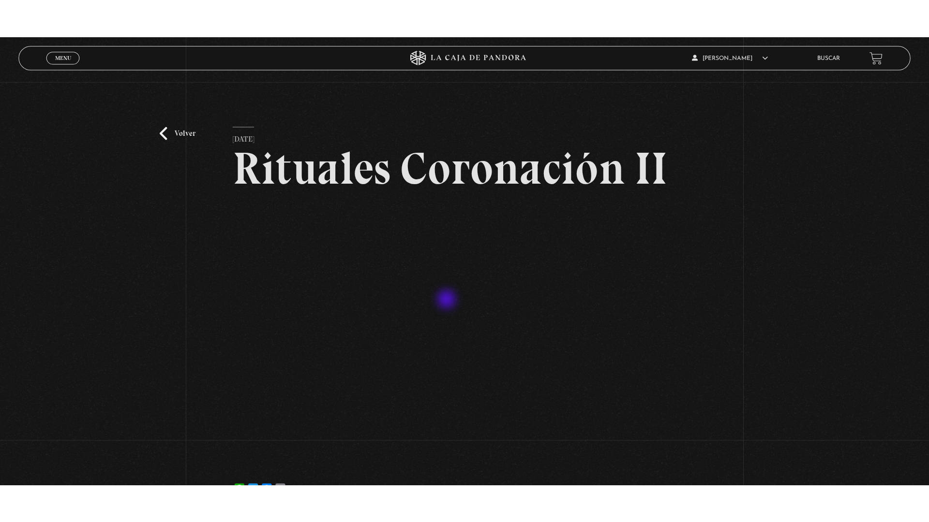
scroll to position [48, 0]
